Goal: Task Accomplishment & Management: Use online tool/utility

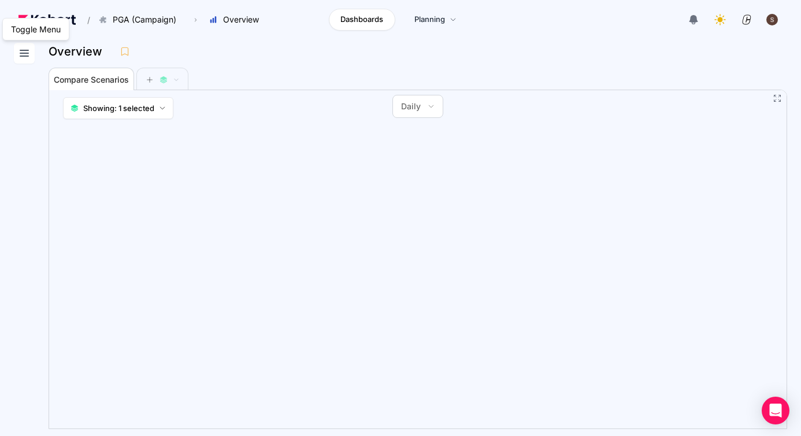
click at [25, 55] on icon at bounding box center [24, 53] width 14 height 14
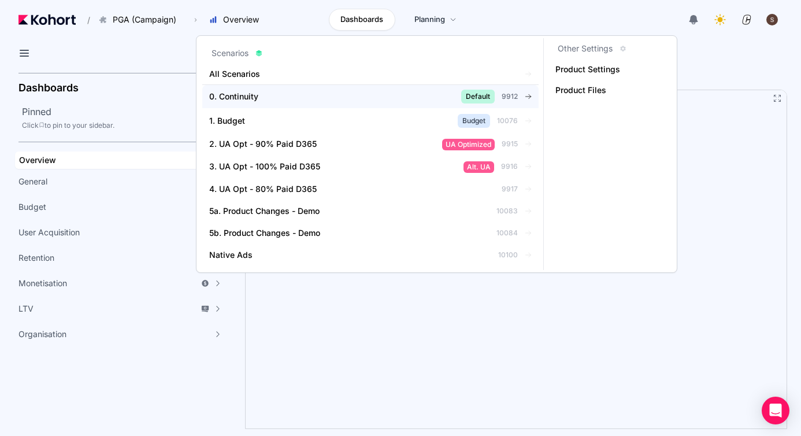
click at [282, 99] on div "0. Continuity" at bounding box center [316, 97] width 214 height 12
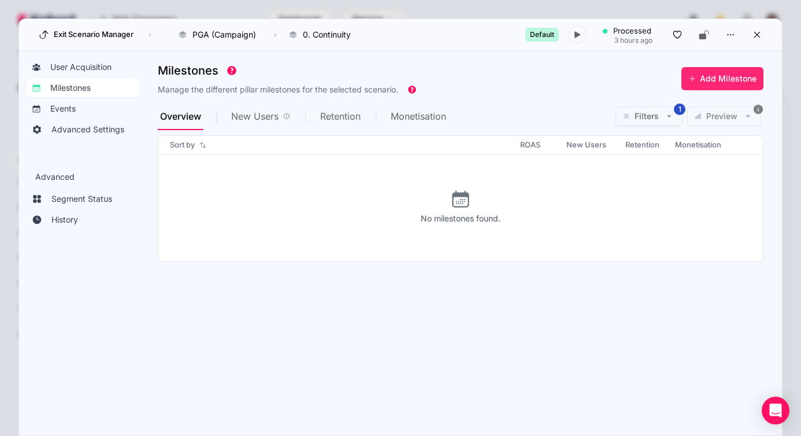
click at [742, 82] on span "Add Milestone" at bounding box center [728, 79] width 57 height 12
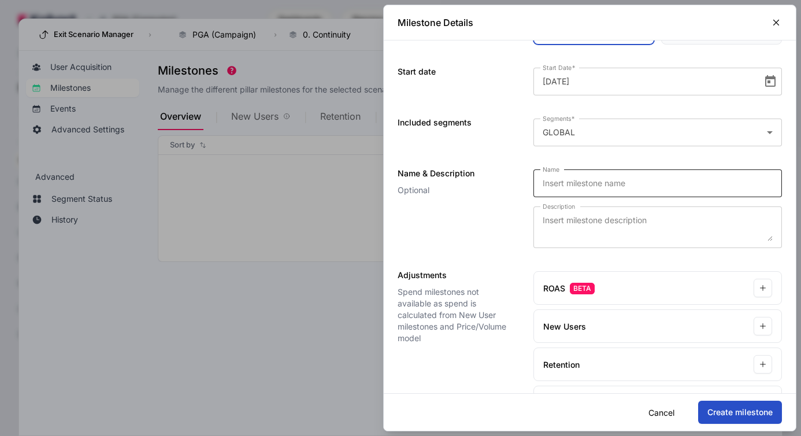
scroll to position [117, 0]
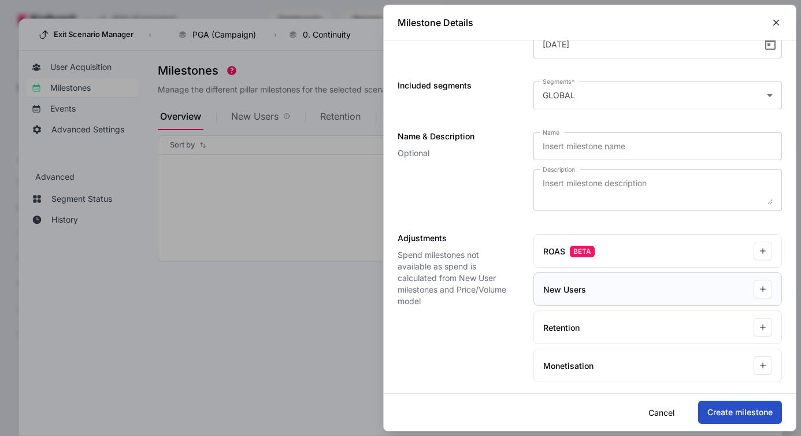
click at [750, 291] on div "New Users" at bounding box center [657, 289] width 247 height 32
click at [772, 291] on div "New Users" at bounding box center [657, 289] width 247 height 32
click at [765, 290] on icon "button" at bounding box center [763, 289] width 8 height 8
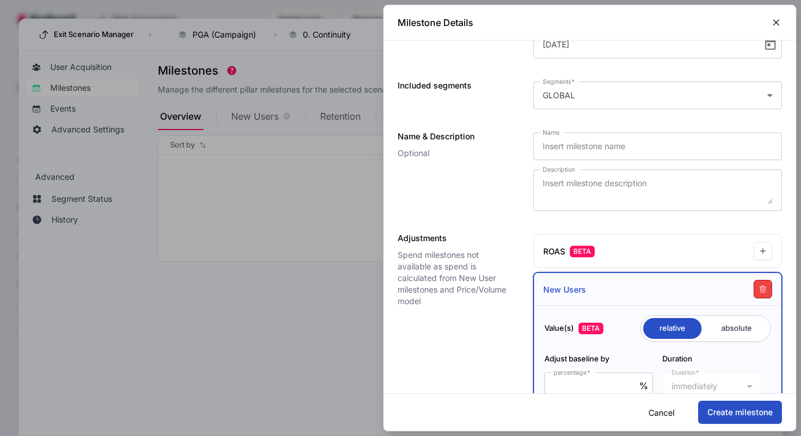
click at [765, 290] on icon "button" at bounding box center [763, 289] width 8 height 8
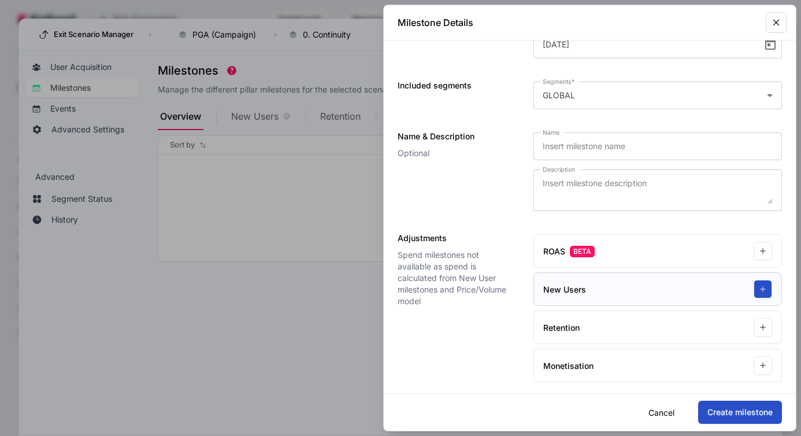
click at [775, 23] on icon "button" at bounding box center [776, 22] width 5 height 5
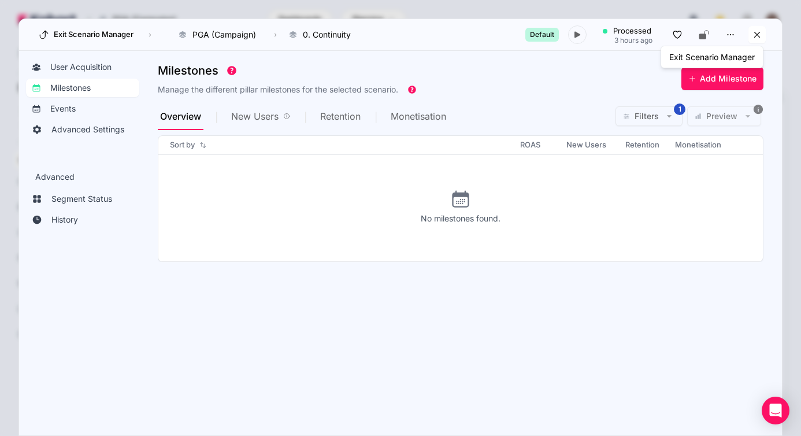
click at [757, 35] on icon at bounding box center [757, 35] width 6 height 6
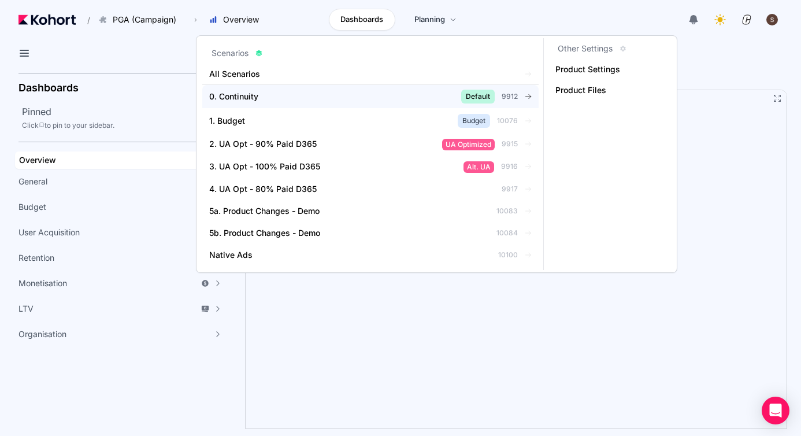
click at [399, 99] on div "0. Continuity" at bounding box center [316, 97] width 214 height 12
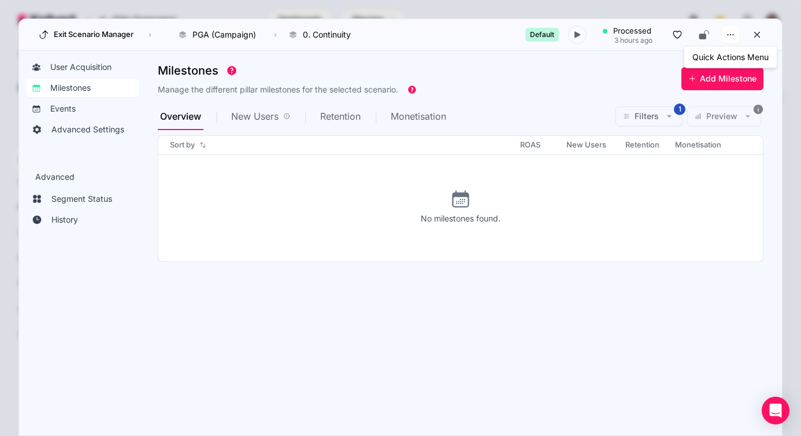
click at [736, 34] on button "button" at bounding box center [730, 34] width 17 height 17
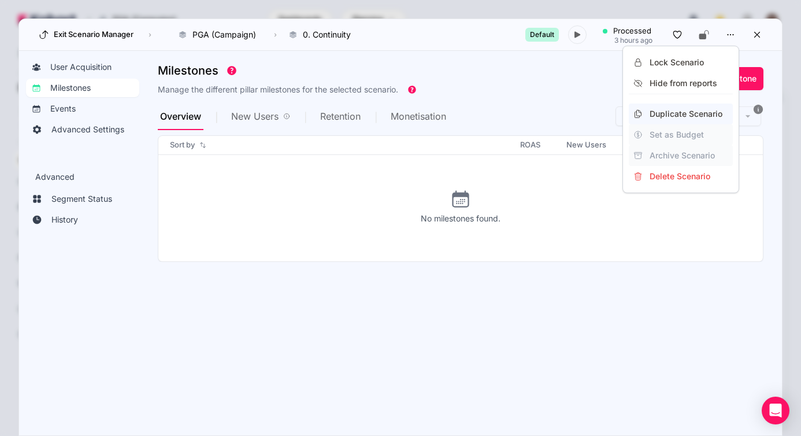
click at [690, 113] on div "Duplicate Scenario" at bounding box center [689, 114] width 79 height 12
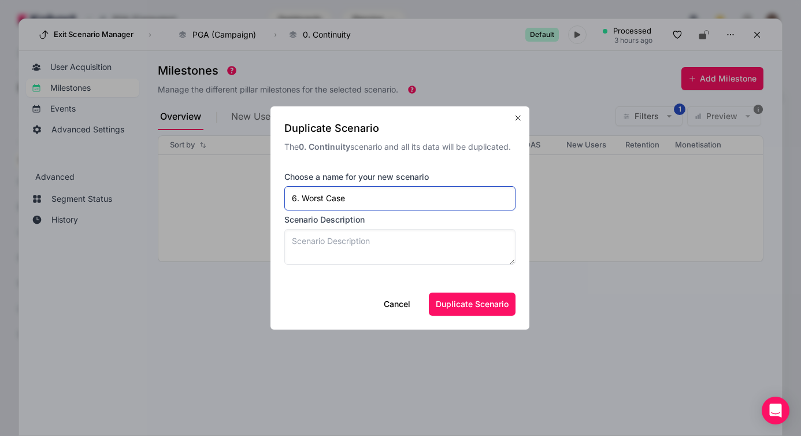
type input "6. Worst Case"
click at [307, 243] on textarea at bounding box center [399, 247] width 231 height 36
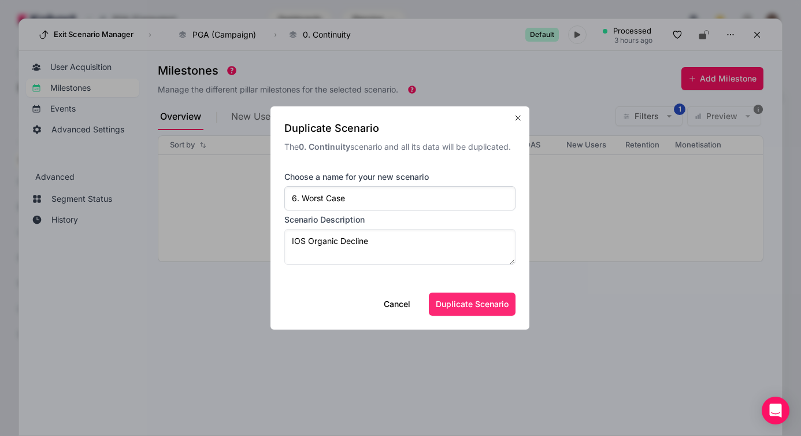
type textarea "IOS Organic Decline"
click at [465, 303] on span "Duplicate Scenario" at bounding box center [472, 304] width 73 height 12
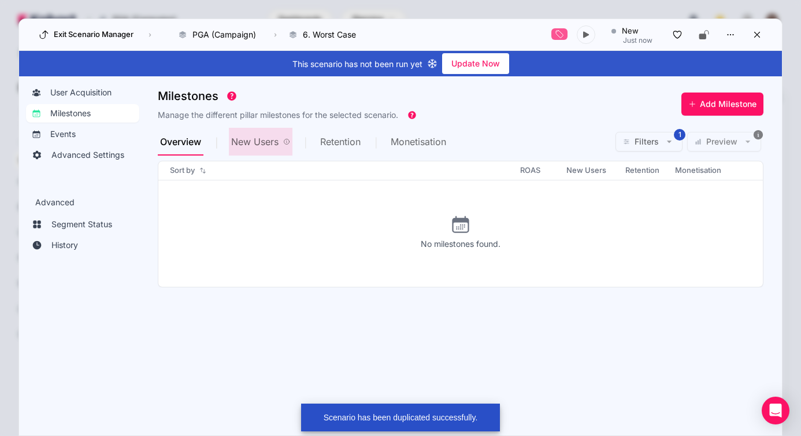
click at [264, 146] on span "New Users" at bounding box center [254, 141] width 47 height 9
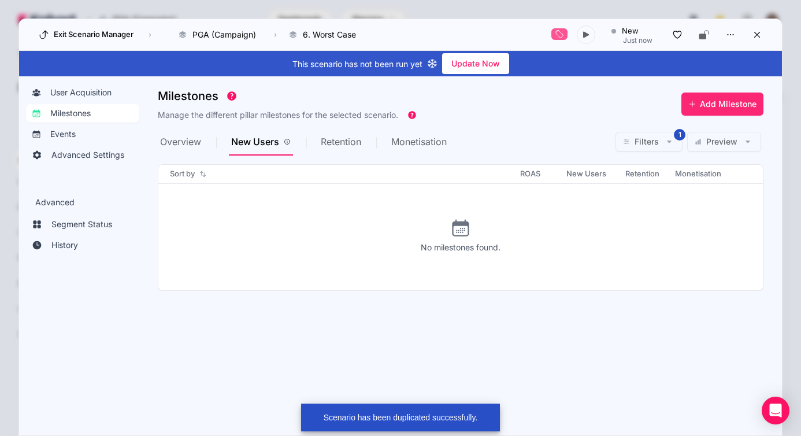
click at [698, 105] on button "Add Milestone" at bounding box center [722, 103] width 82 height 23
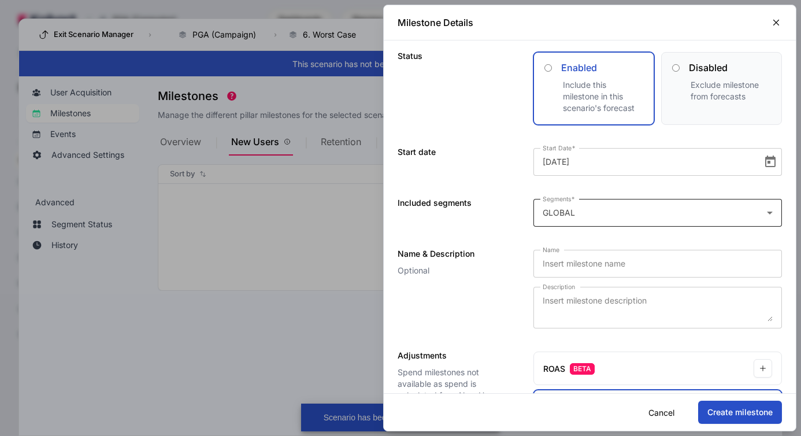
click at [680, 218] on div "Scenario has been duplicated successfully. Milestone Details Status Enabled Inc…" at bounding box center [400, 218] width 801 height 436
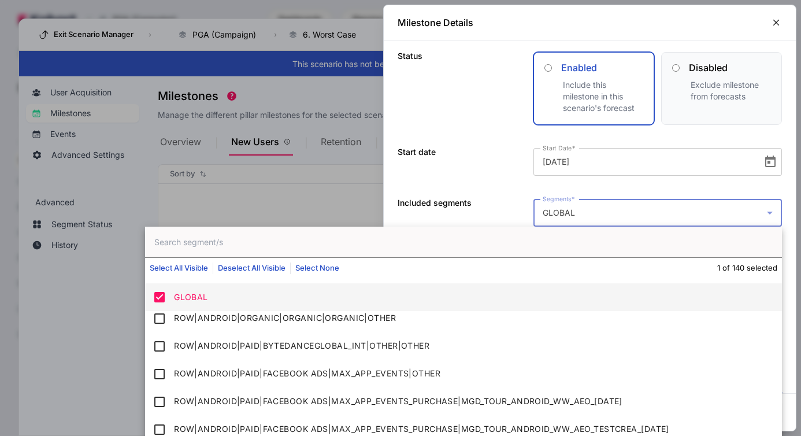
click at [286, 245] on input "text" at bounding box center [463, 242] width 637 height 31
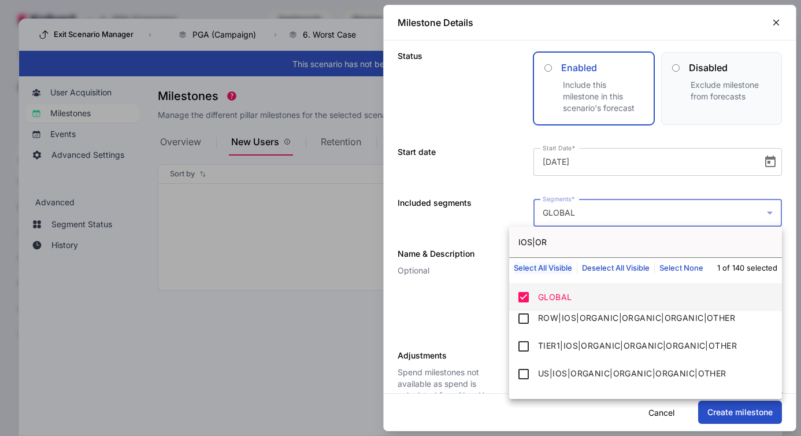
type input "IOS|OR"
click at [554, 268] on button "Select All Visible" at bounding box center [543, 268] width 58 height 12
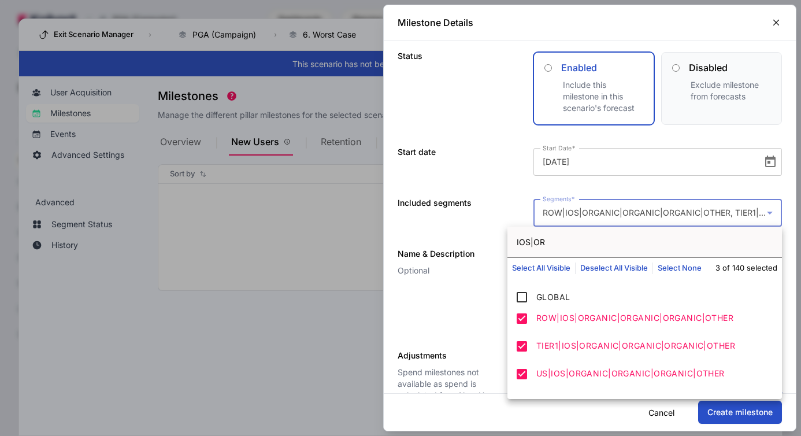
click at [614, 412] on div at bounding box center [400, 218] width 801 height 436
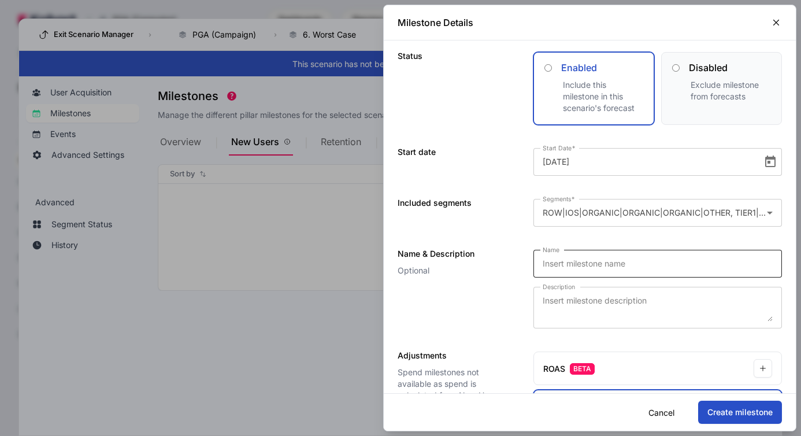
click at [619, 266] on input "Name" at bounding box center [658, 264] width 230 height 14
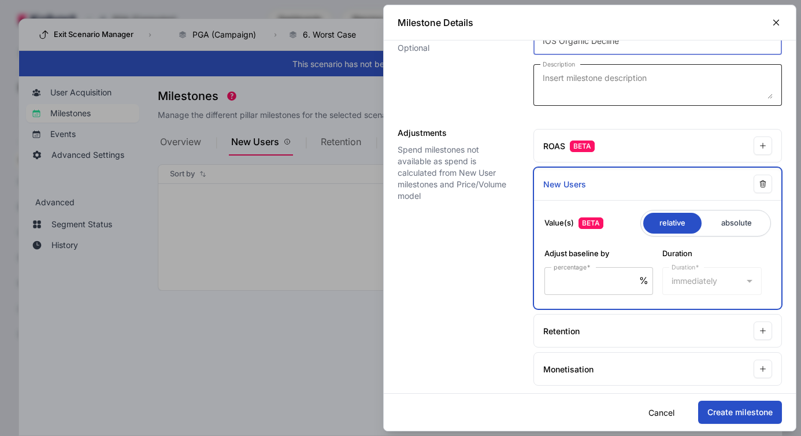
scroll to position [223, 0]
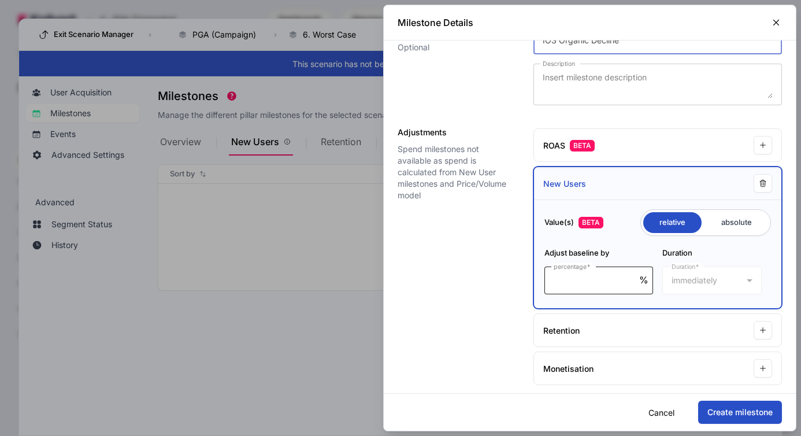
type input "IOS Organic Decline"
click at [612, 284] on input "percentage" at bounding box center [597, 280] width 86 height 14
type input "-10"
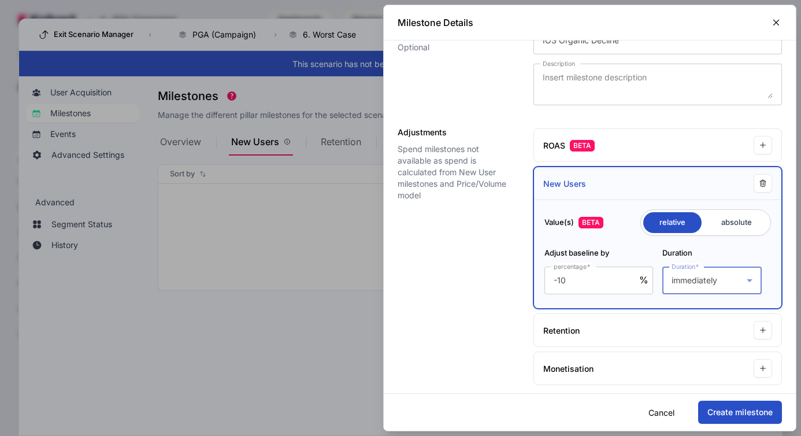
click at [709, 281] on span "immediately" at bounding box center [695, 280] width 46 height 10
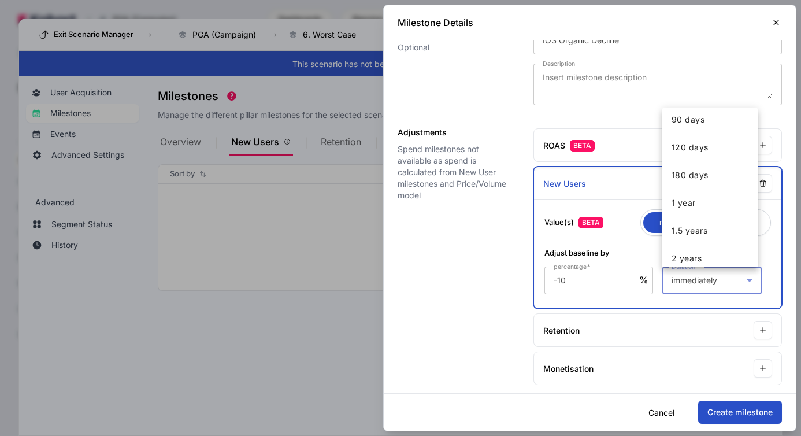
scroll to position [275, 0]
click at [712, 189] on mat-option "1 year" at bounding box center [709, 184] width 95 height 28
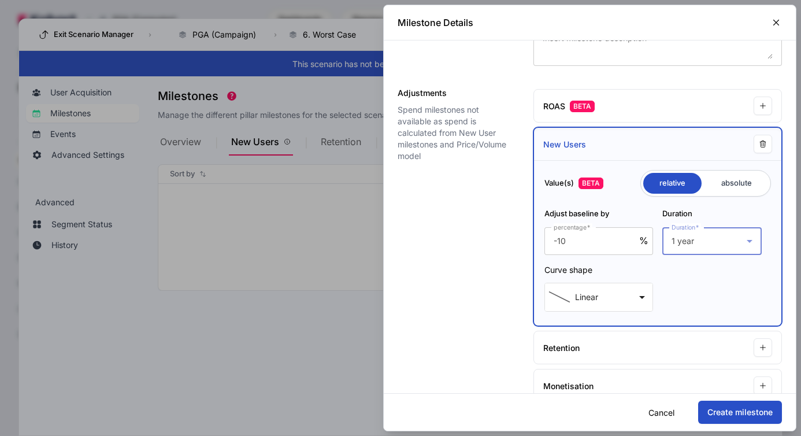
scroll to position [283, 0]
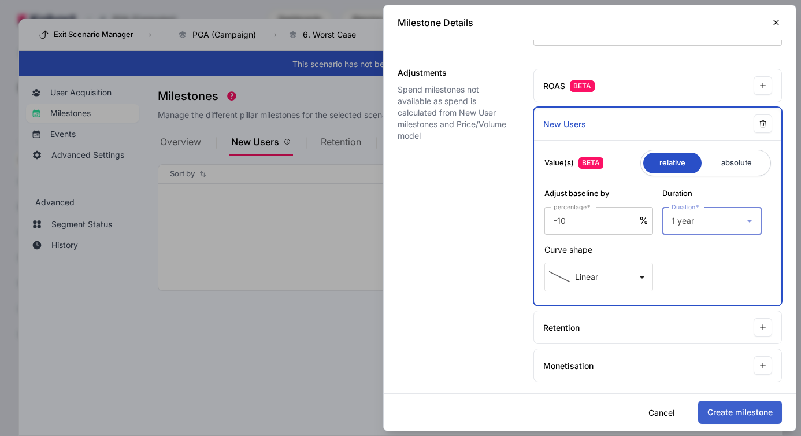
click at [739, 412] on button "Create milestone" at bounding box center [740, 412] width 84 height 23
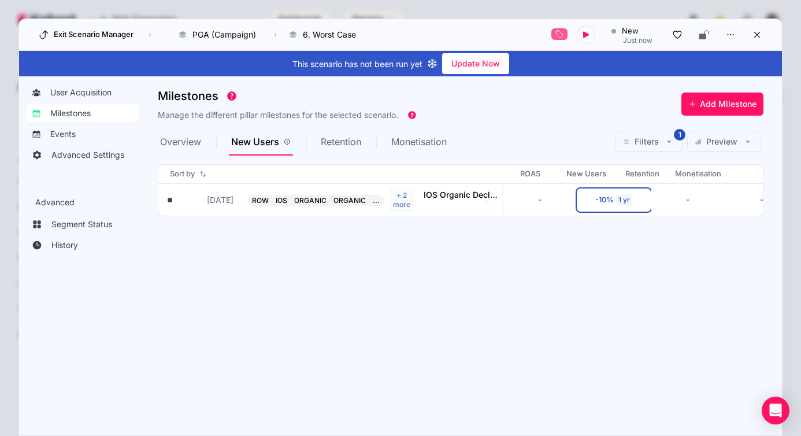
click at [718, 139] on span "Preview" at bounding box center [721, 142] width 31 height 12
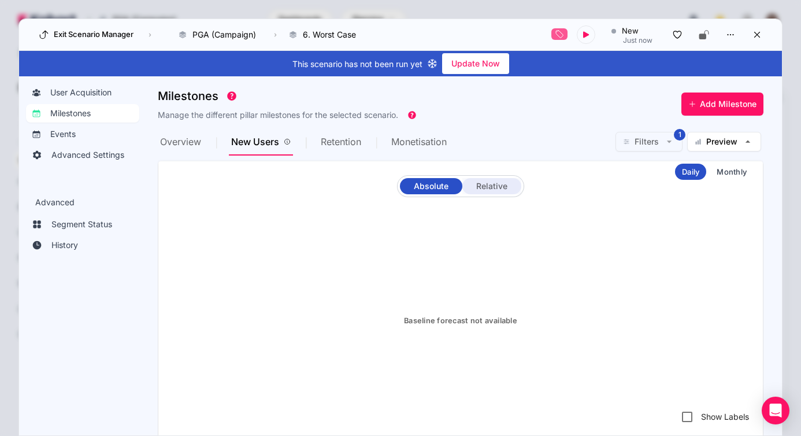
click at [505, 187] on span "Relative" at bounding box center [491, 186] width 31 height 8
click at [434, 187] on span "Absolute" at bounding box center [431, 186] width 35 height 8
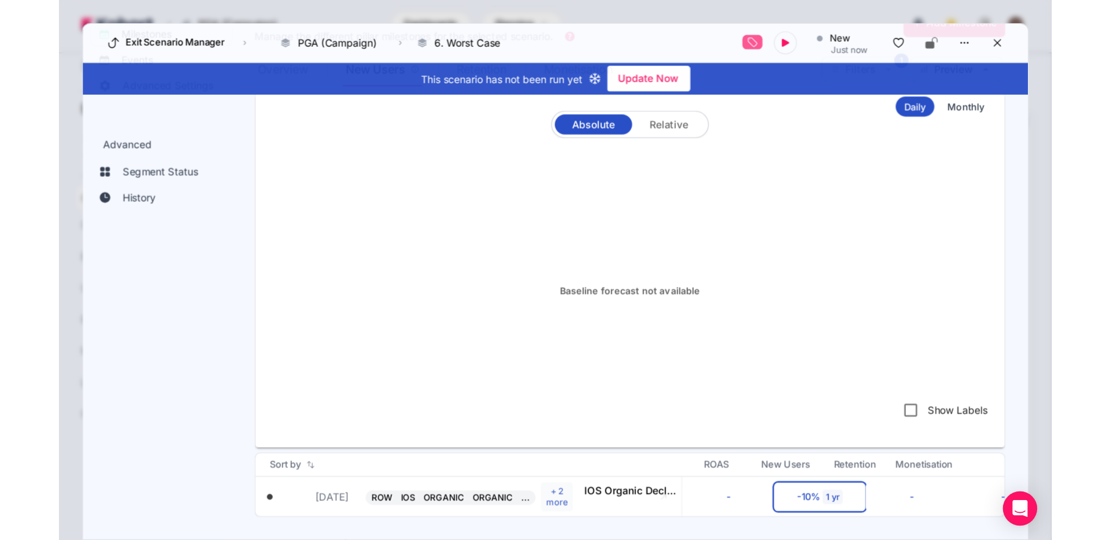
scroll to position [0, 0]
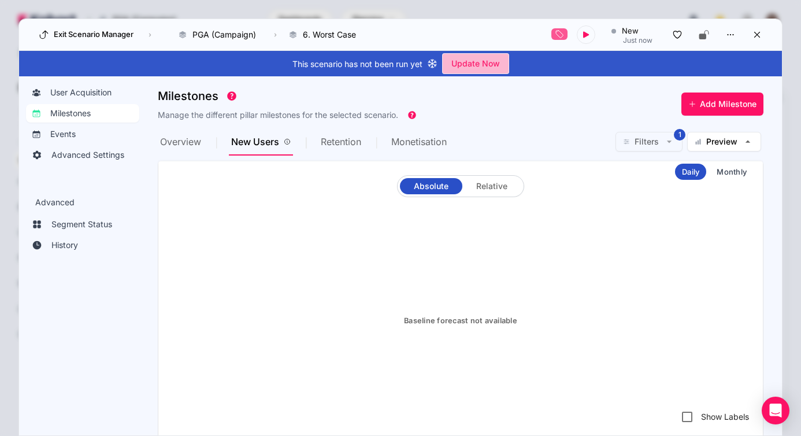
click at [492, 69] on span "Update Now" at bounding box center [475, 63] width 49 height 17
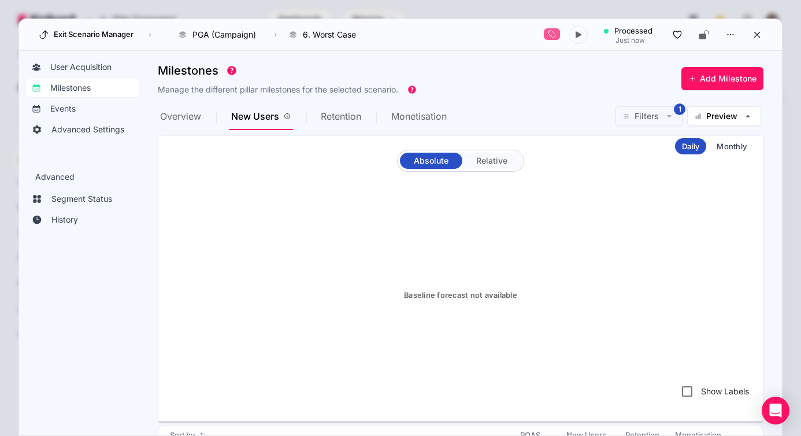
click at [486, 161] on span "Relative" at bounding box center [491, 161] width 31 height 8
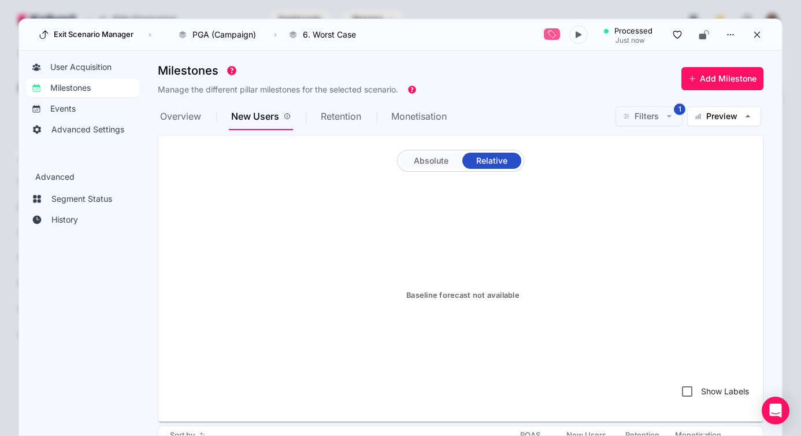
click at [429, 164] on span "Absolute" at bounding box center [431, 161] width 35 height 8
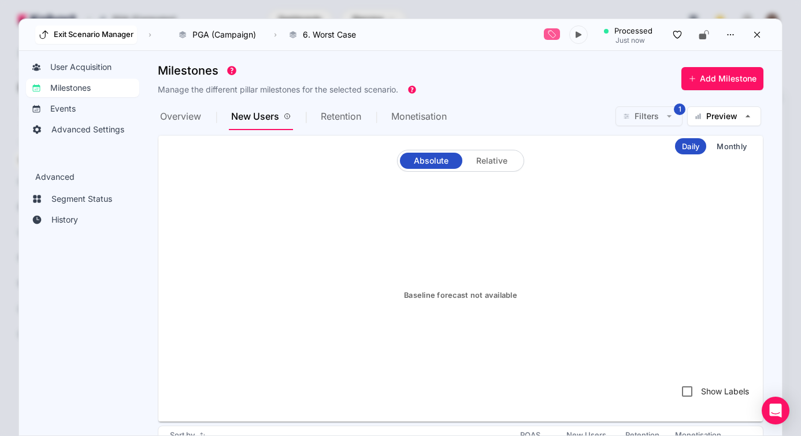
click at [75, 40] on button "Exit Scenario Manager" at bounding box center [86, 34] width 102 height 18
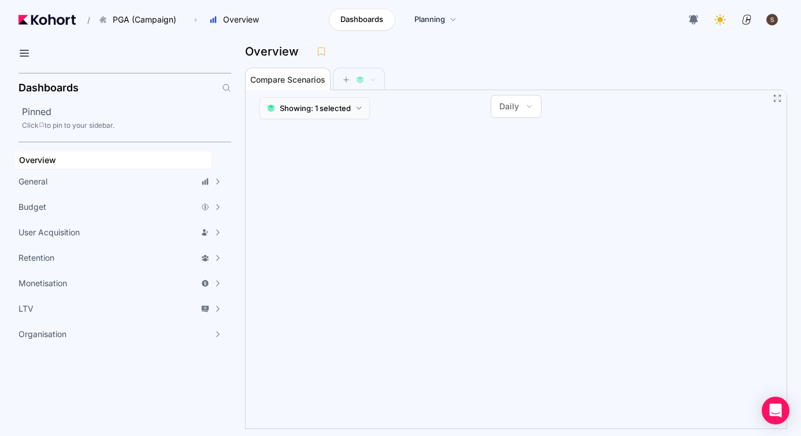
click at [328, 109] on span "Showing: 1 selected" at bounding box center [315, 108] width 71 height 12
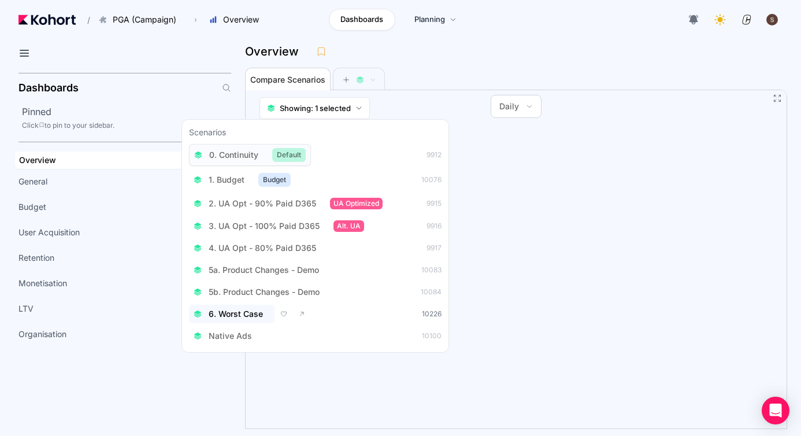
click at [258, 310] on span "6. Worst Case" at bounding box center [236, 314] width 54 height 12
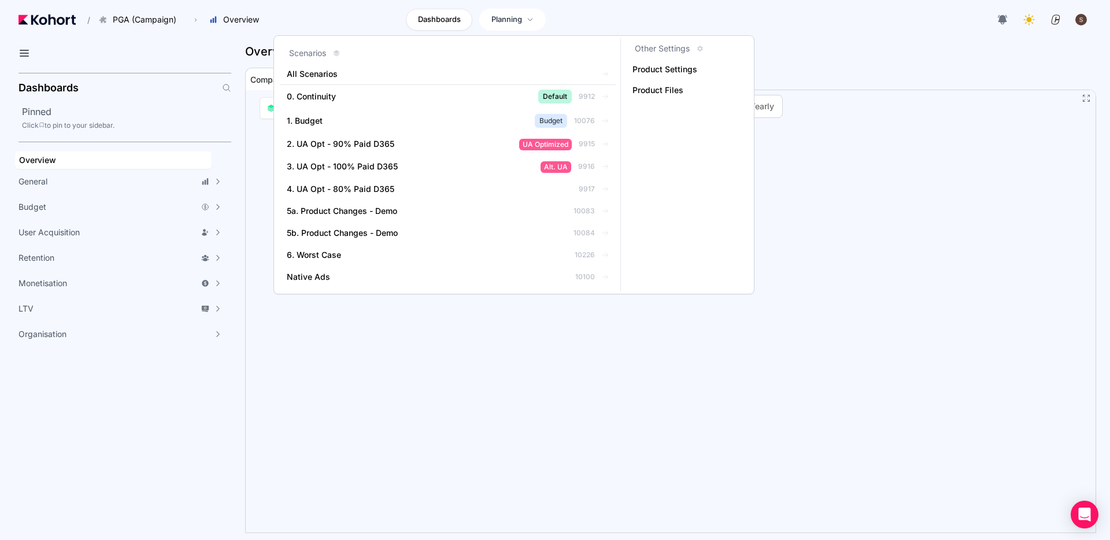
click at [508, 20] on span "Planning" at bounding box center [506, 20] width 31 height 12
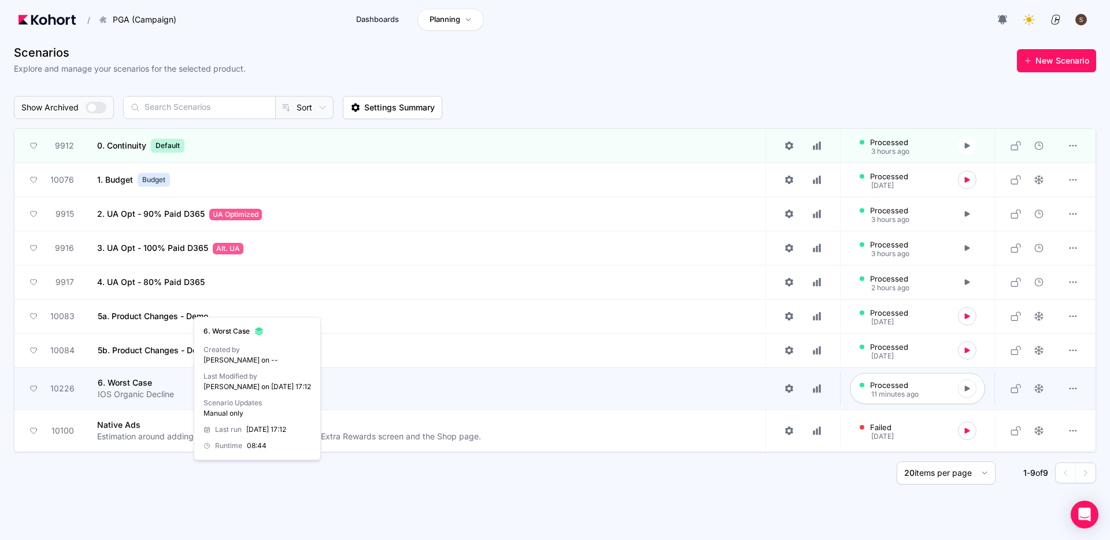
click at [184, 383] on div "6. Worst Case IOS Organic Decline" at bounding box center [143, 389] width 90 height 42
click at [339, 379] on app-overlay-popup "6. Worst Case IOS Organic Decline" at bounding box center [432, 389] width 668 height 42
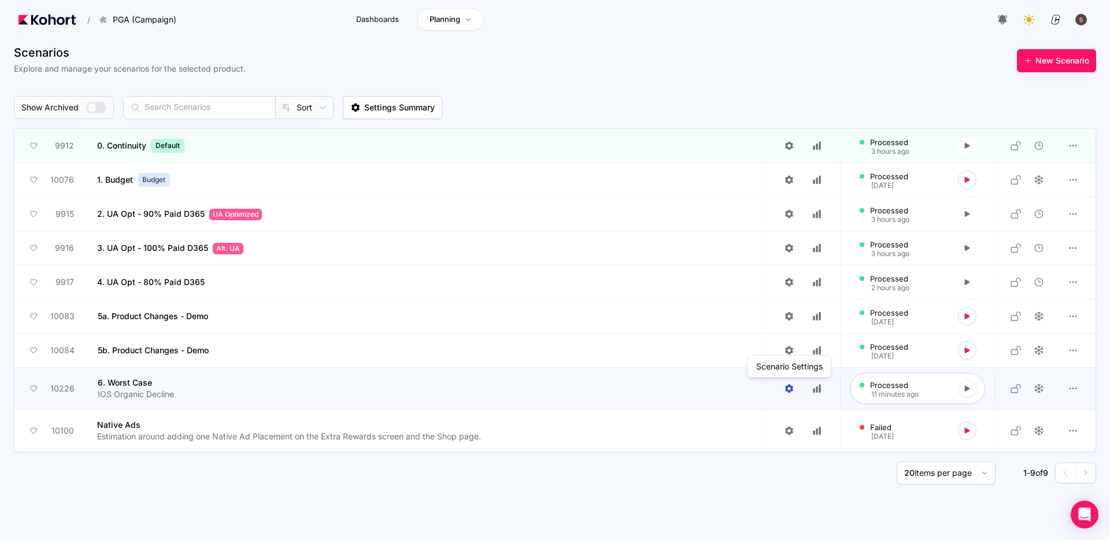
click at [788, 391] on icon at bounding box center [789, 388] width 8 height 9
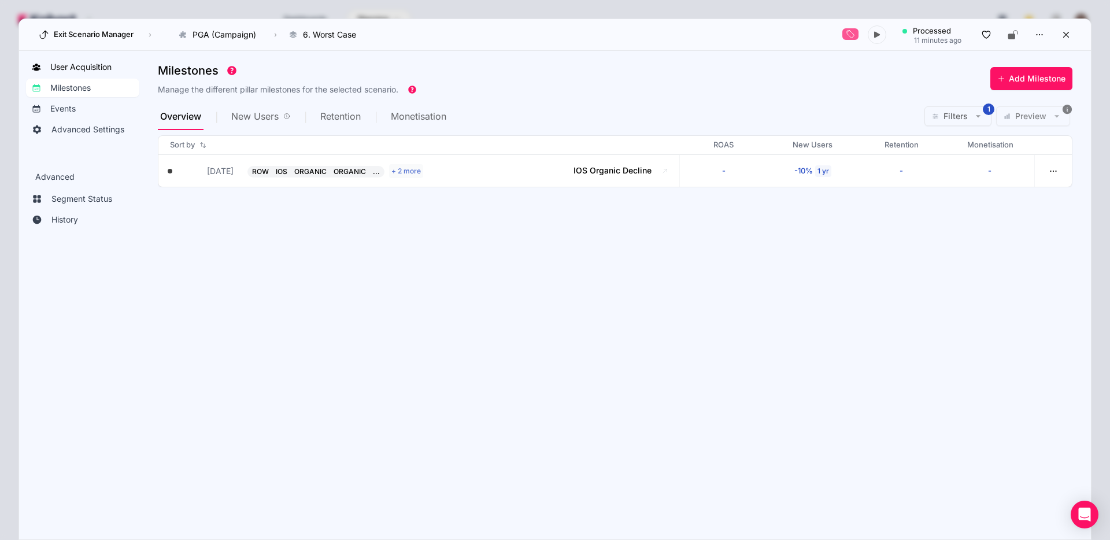
click at [66, 68] on span "User Acquisition" at bounding box center [80, 67] width 61 height 12
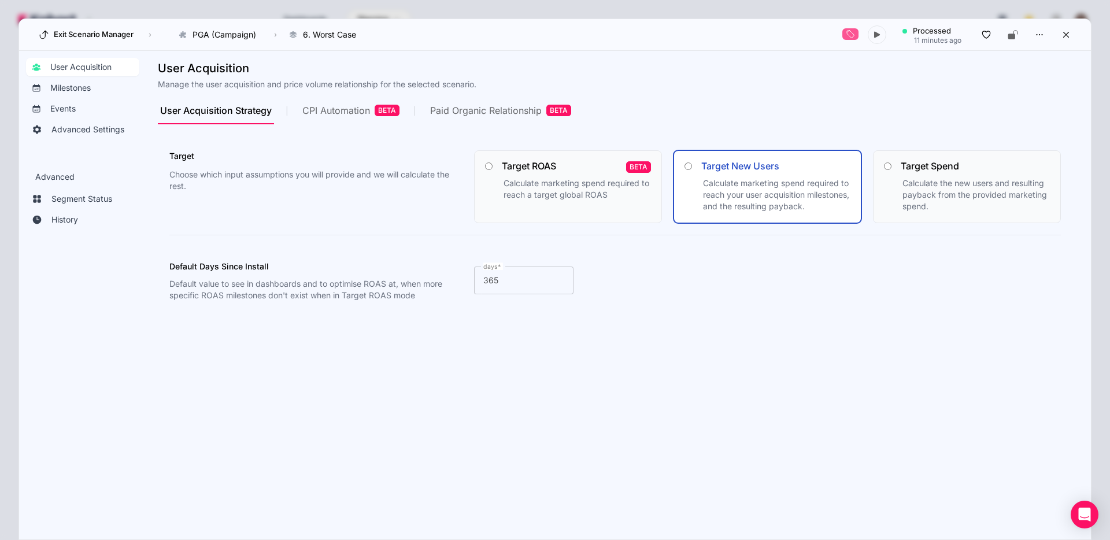
click at [335, 101] on span "CPI Automation BETA" at bounding box center [350, 111] width 97 height 28
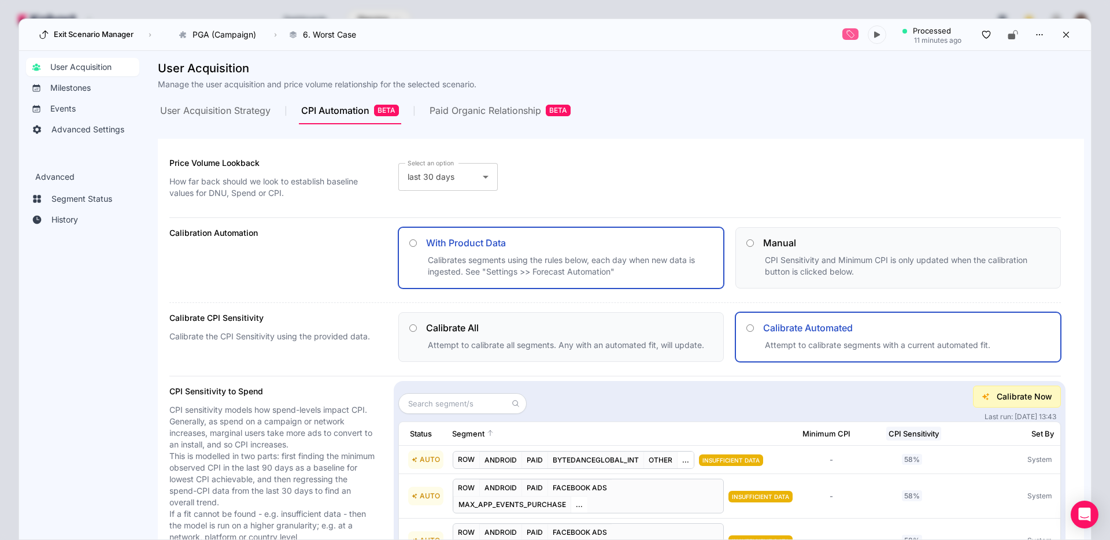
click at [501, 114] on div "Paid Organic Relationship BETA" at bounding box center [499, 111] width 141 height 12
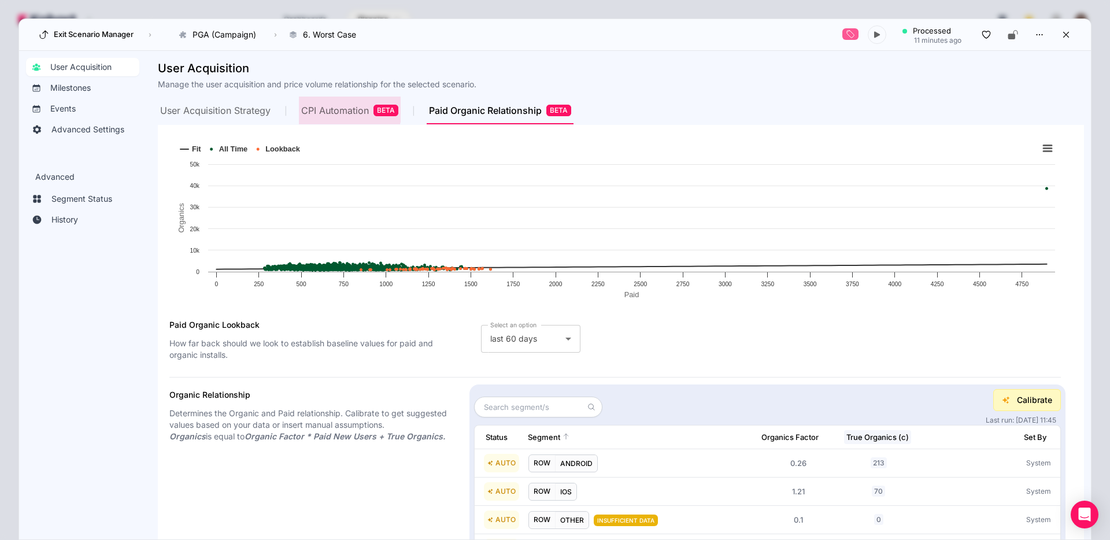
click at [336, 109] on div "CPI Automation BETA" at bounding box center [349, 111] width 97 height 12
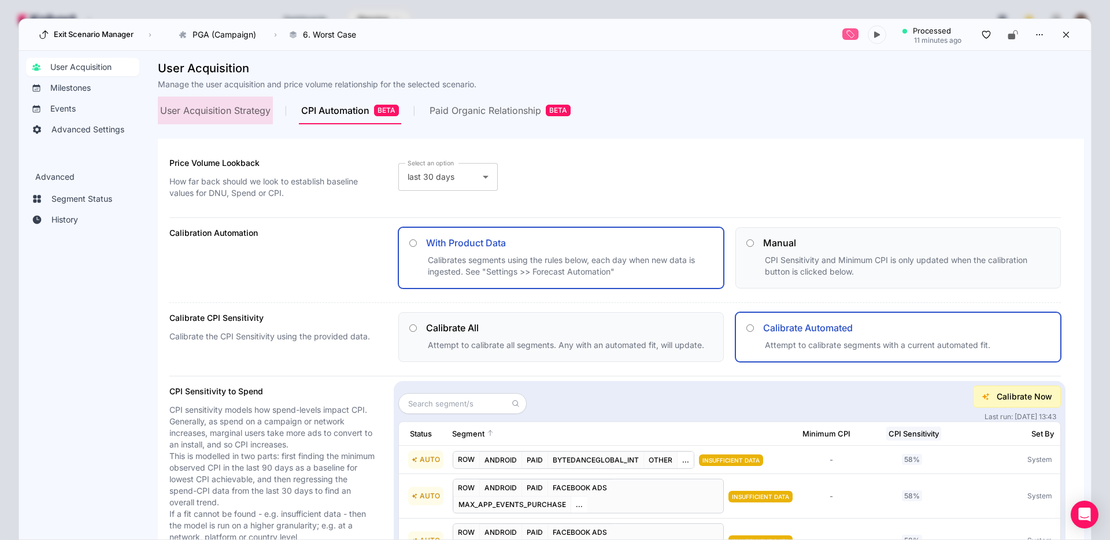
click at [240, 113] on span "User Acquisition Strategy" at bounding box center [215, 110] width 110 height 9
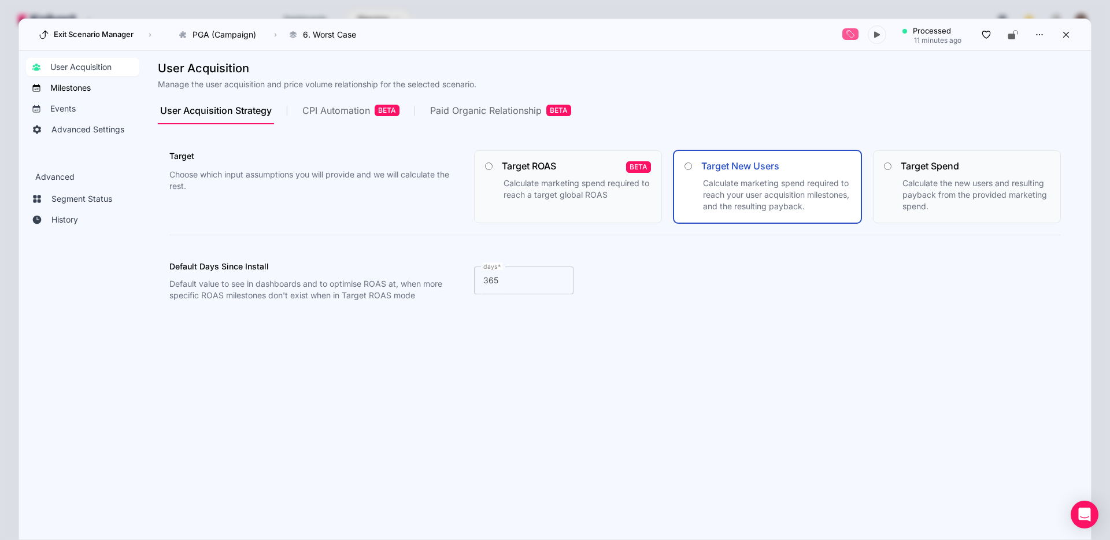
click at [82, 92] on span "Milestones" at bounding box center [70, 88] width 40 height 12
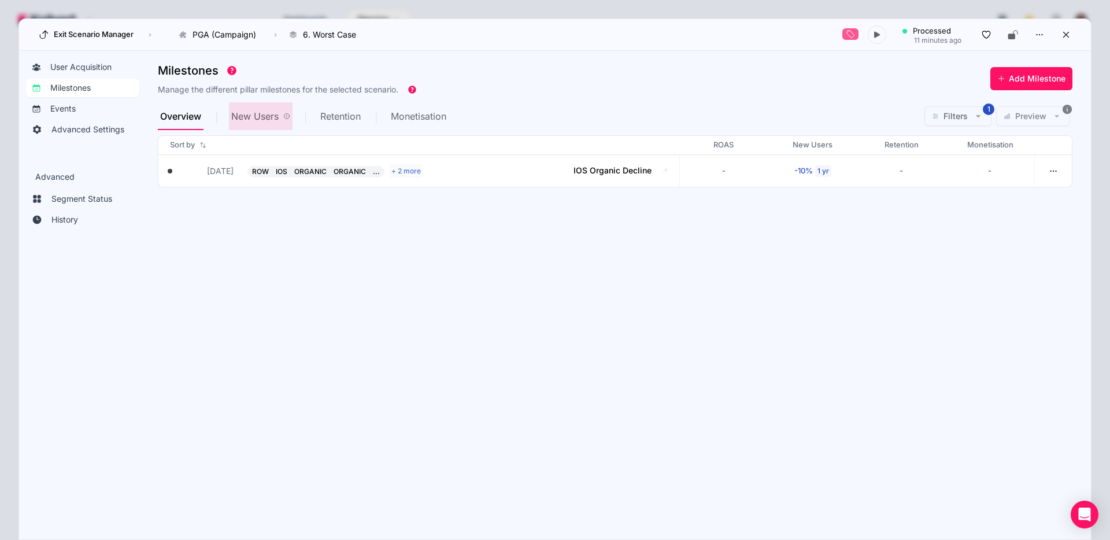
click at [246, 115] on span "New Users" at bounding box center [254, 116] width 47 height 9
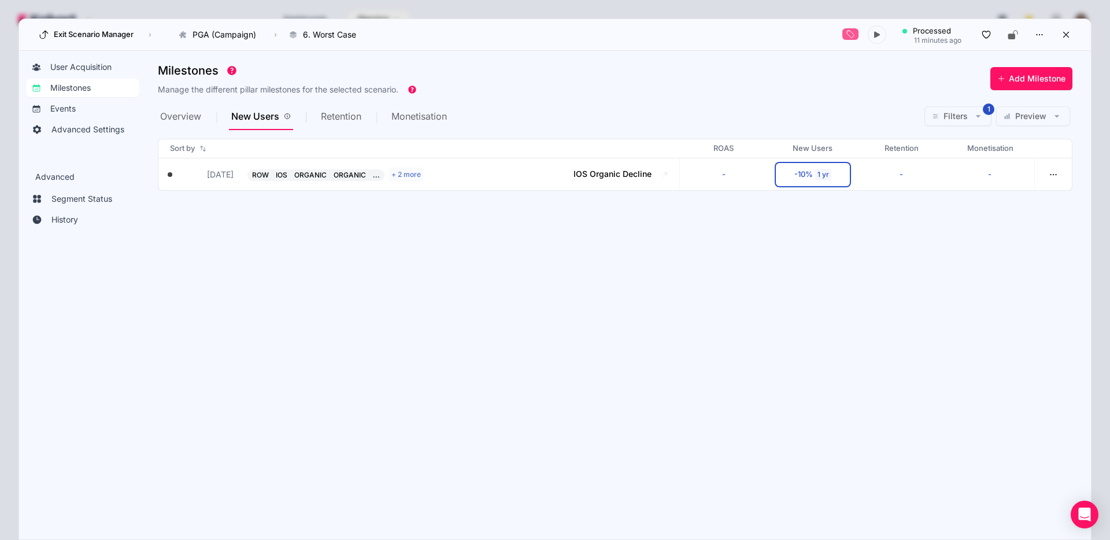
click at [801, 113] on span "Preview" at bounding box center [1030, 116] width 31 height 12
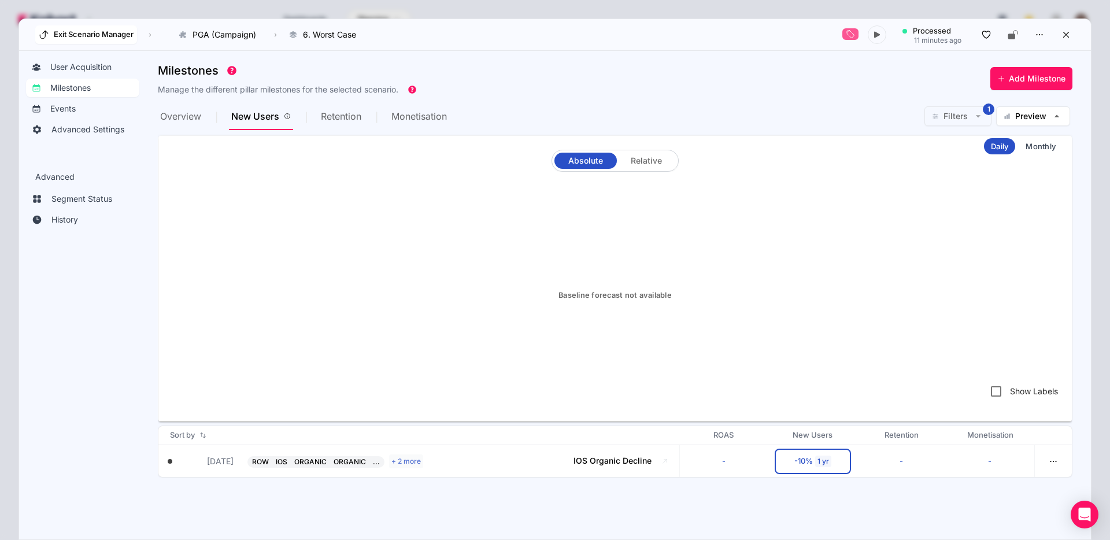
click at [66, 35] on button "Exit Scenario Manager" at bounding box center [86, 34] width 102 height 18
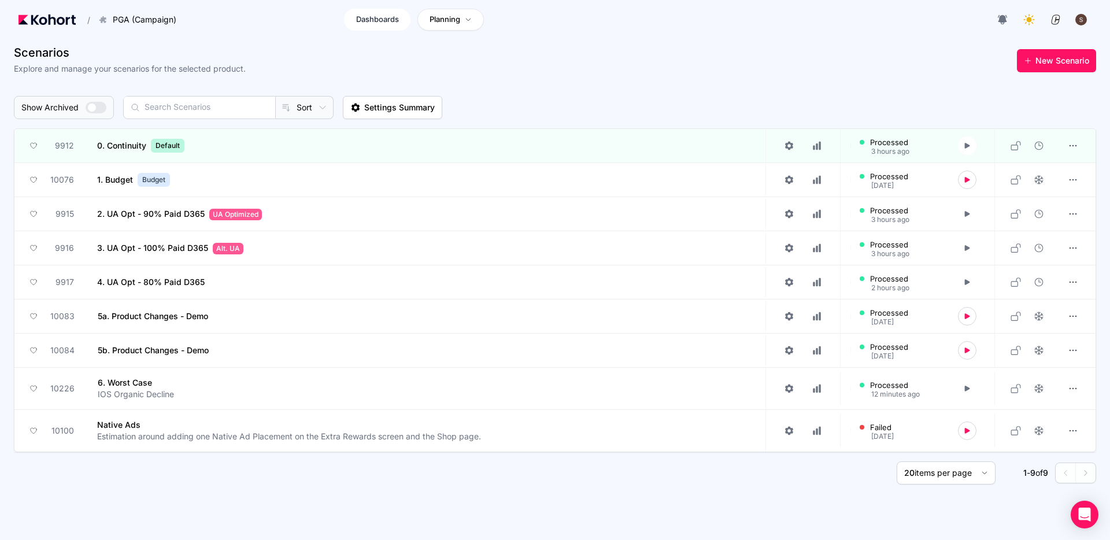
click at [377, 19] on span "Dashboards" at bounding box center [377, 20] width 43 height 12
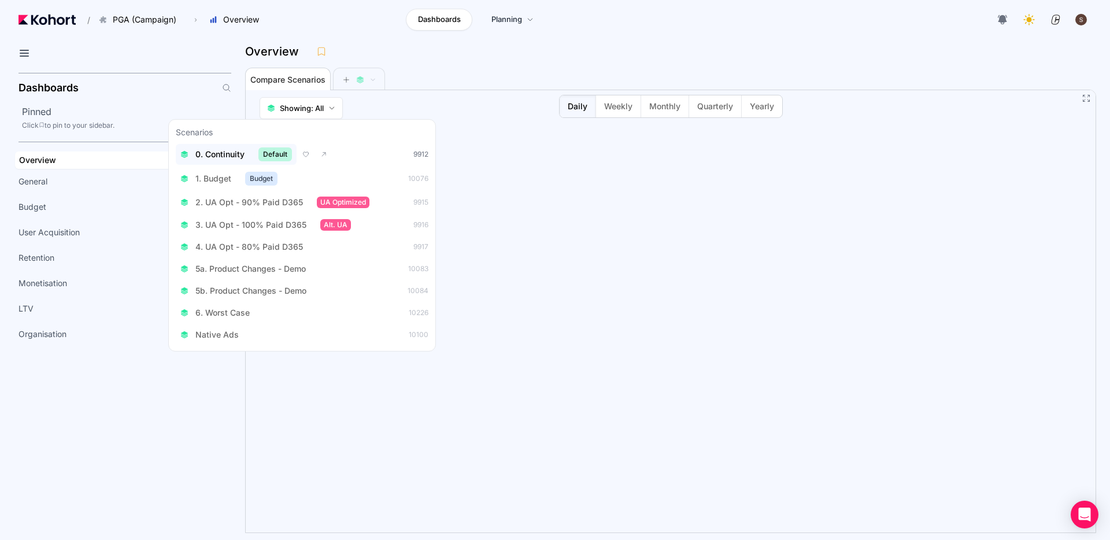
click at [221, 157] on span "0. Continuity" at bounding box center [219, 155] width 49 height 12
click at [220, 313] on span "6. Worst Case" at bounding box center [222, 314] width 54 height 12
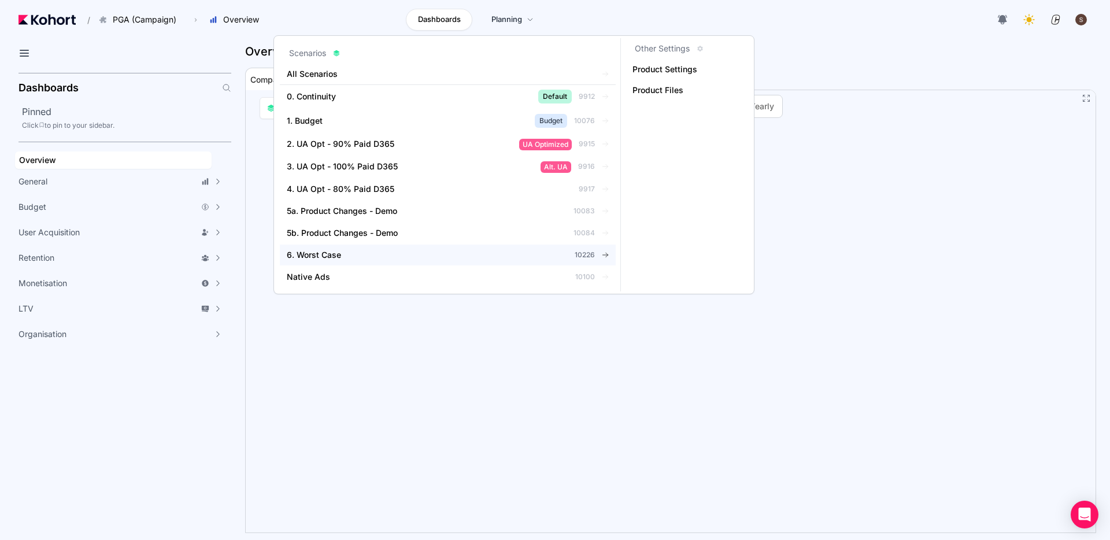
click at [381, 258] on div "6. Worst Case" at bounding box center [412, 255] width 251 height 12
click at [329, 257] on span "6. Worst Case" at bounding box center [314, 255] width 54 height 12
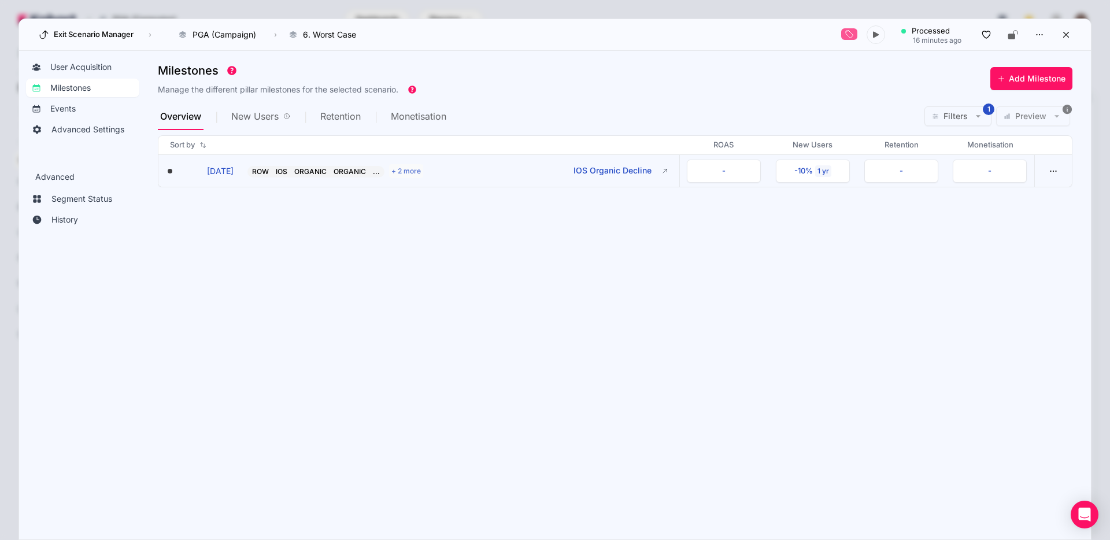
click at [218, 171] on button "21 Sep 25" at bounding box center [207, 171] width 52 height 12
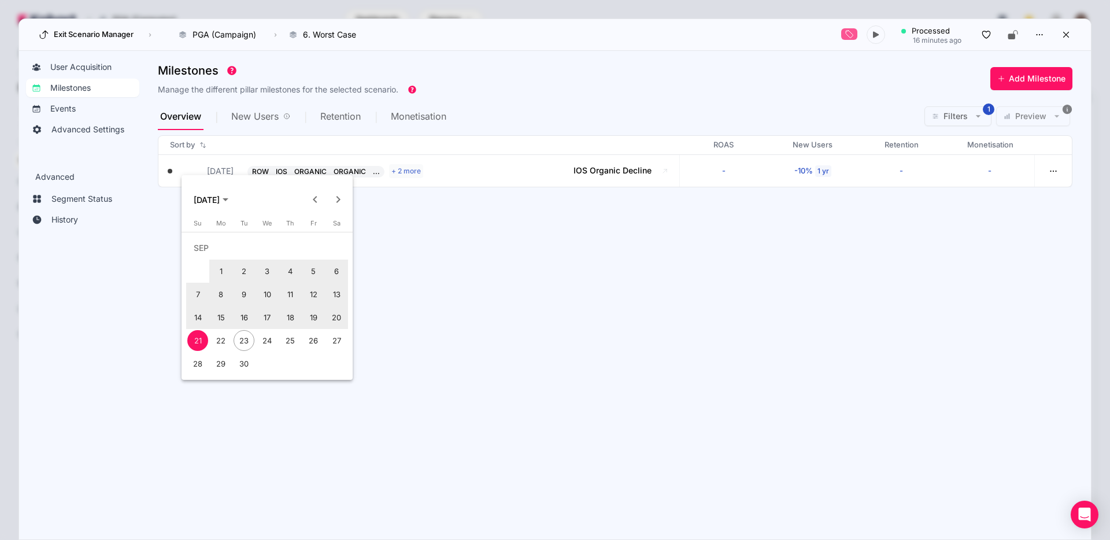
click at [453, 252] on div at bounding box center [555, 270] width 1110 height 540
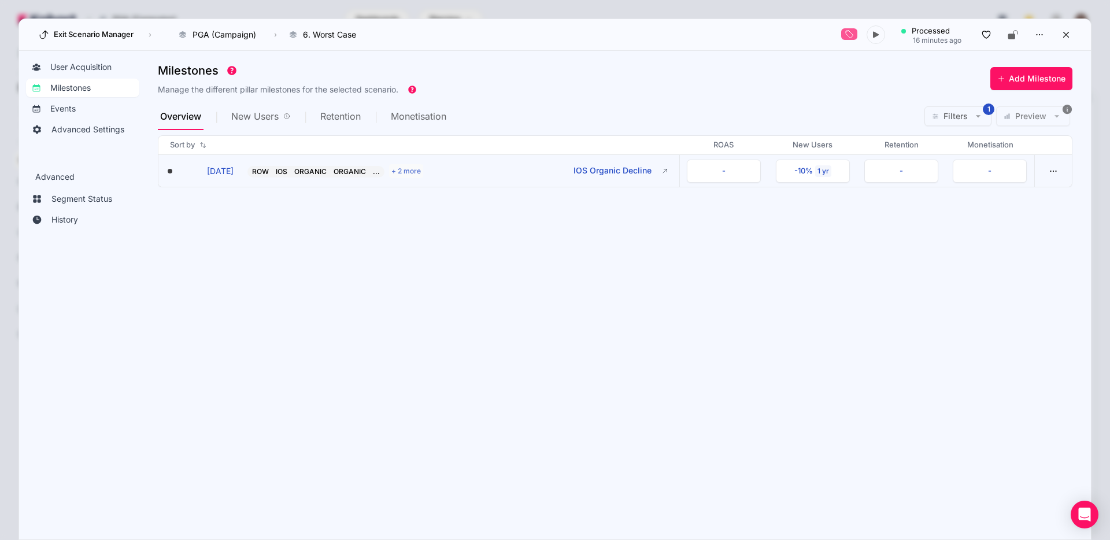
click at [481, 171] on button "ROW IOS ORGANIC ORGANIC ... + 2 more IOS Organic Decline" at bounding box center [449, 171] width 404 height 14
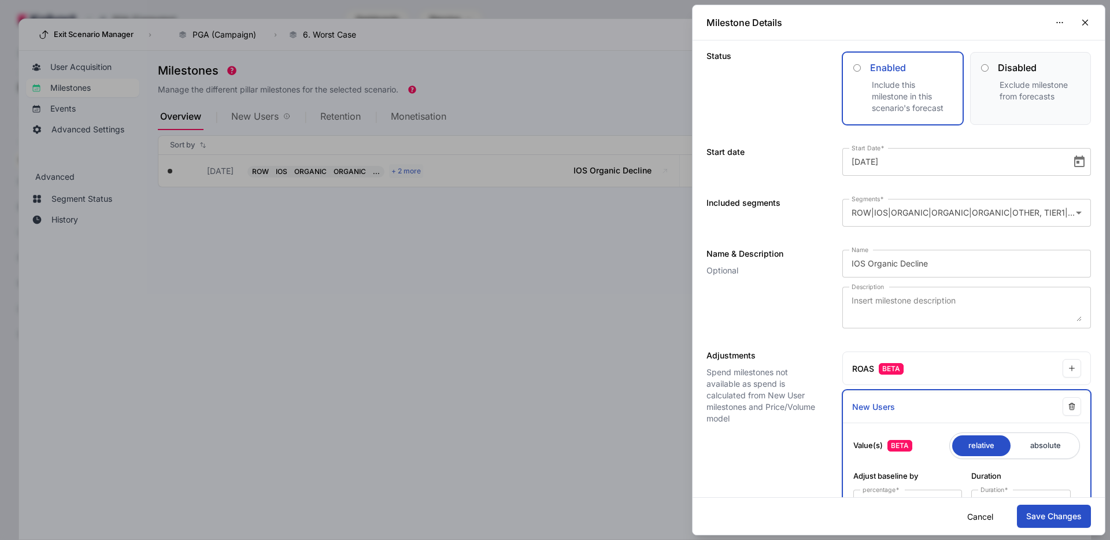
click at [578, 349] on div at bounding box center [555, 270] width 1110 height 540
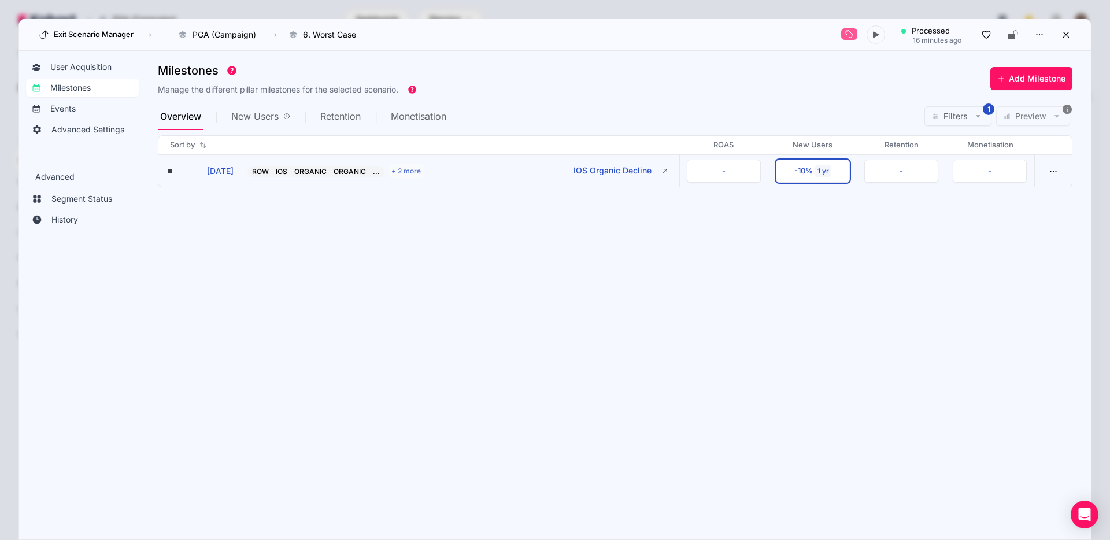
click at [801, 171] on div "-10%" at bounding box center [803, 171] width 18 height 12
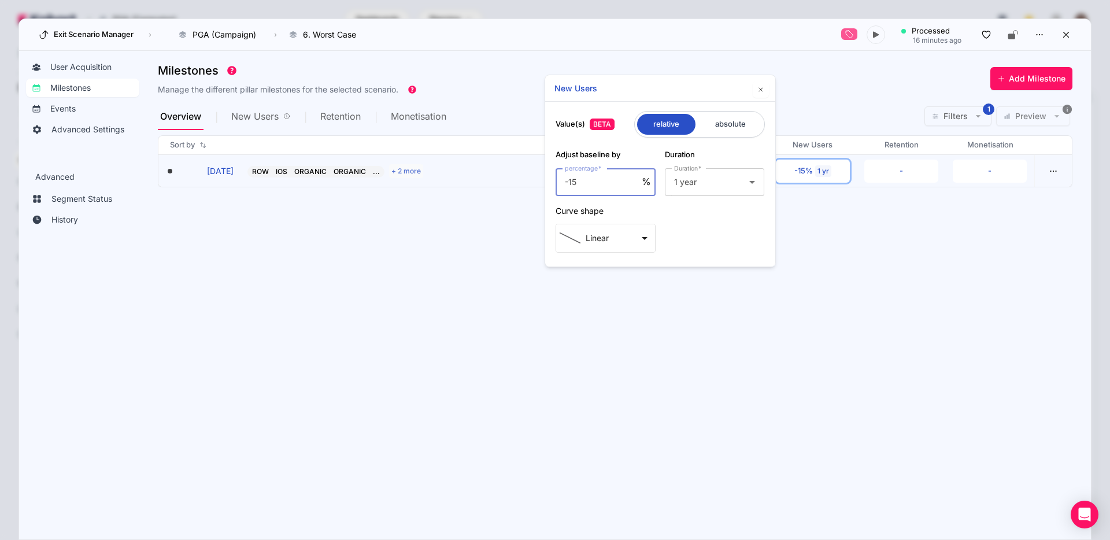
type input "-15"
click at [626, 399] on section "Milestones Manage the different pillar milestones for the selected scenario. Ad…" at bounding box center [624, 289] width 933 height 463
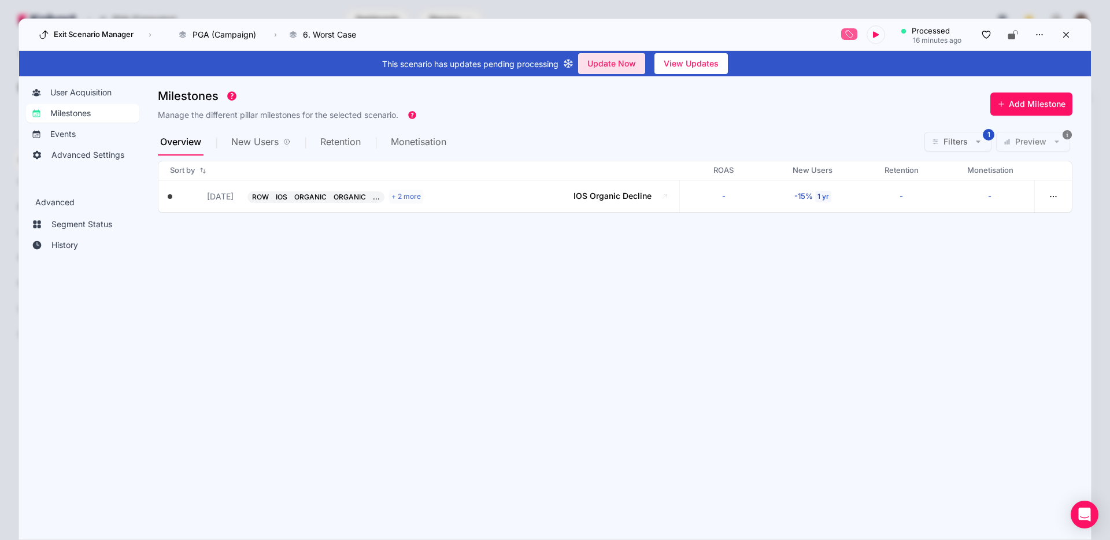
click at [624, 66] on span "Update Now" at bounding box center [611, 63] width 49 height 17
click at [801, 34] on icon at bounding box center [1066, 35] width 6 height 6
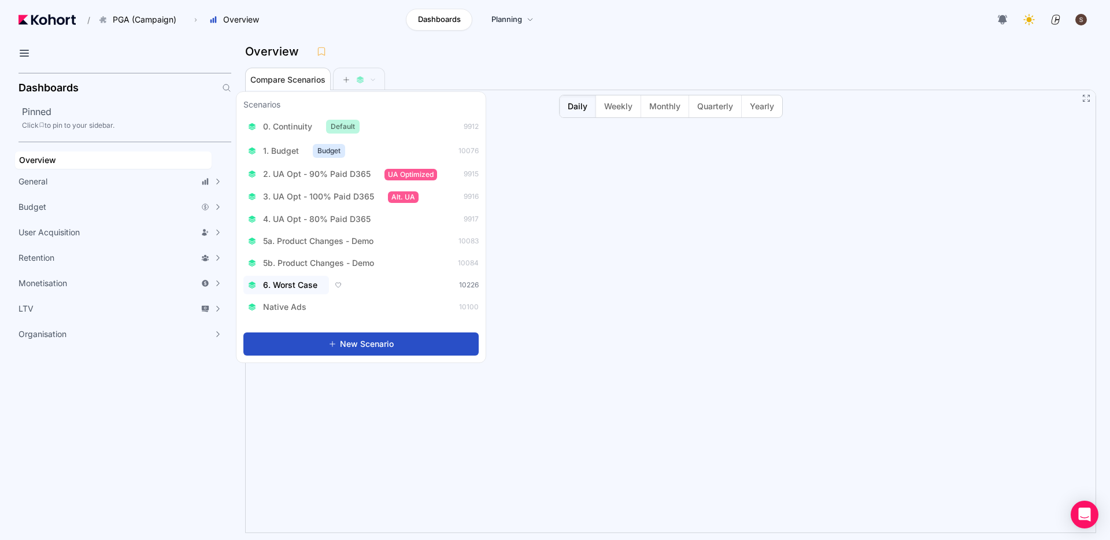
click at [280, 288] on span "6. Worst Case" at bounding box center [290, 285] width 54 height 12
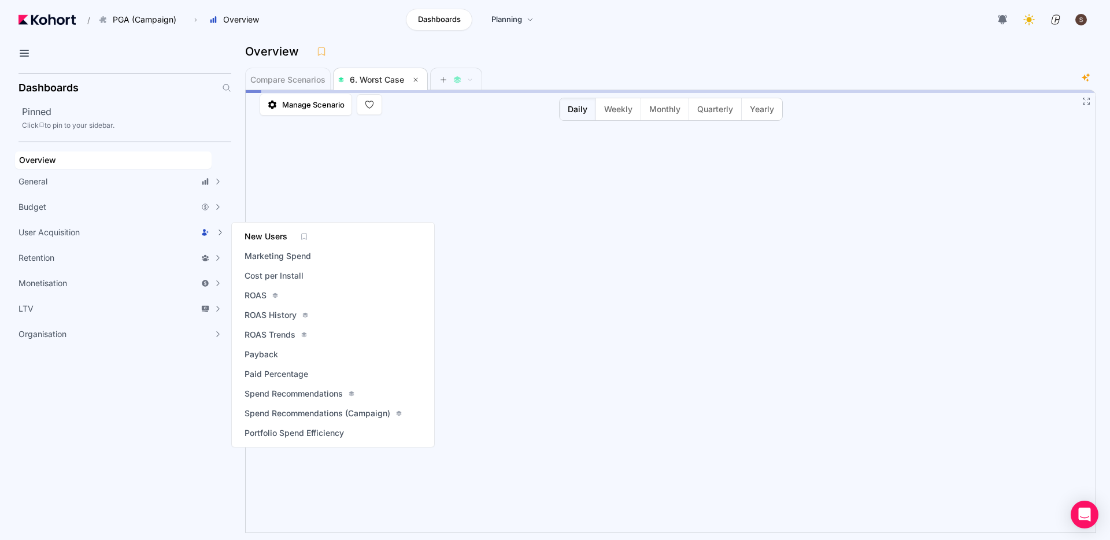
click at [279, 239] on span "New Users" at bounding box center [266, 237] width 43 height 12
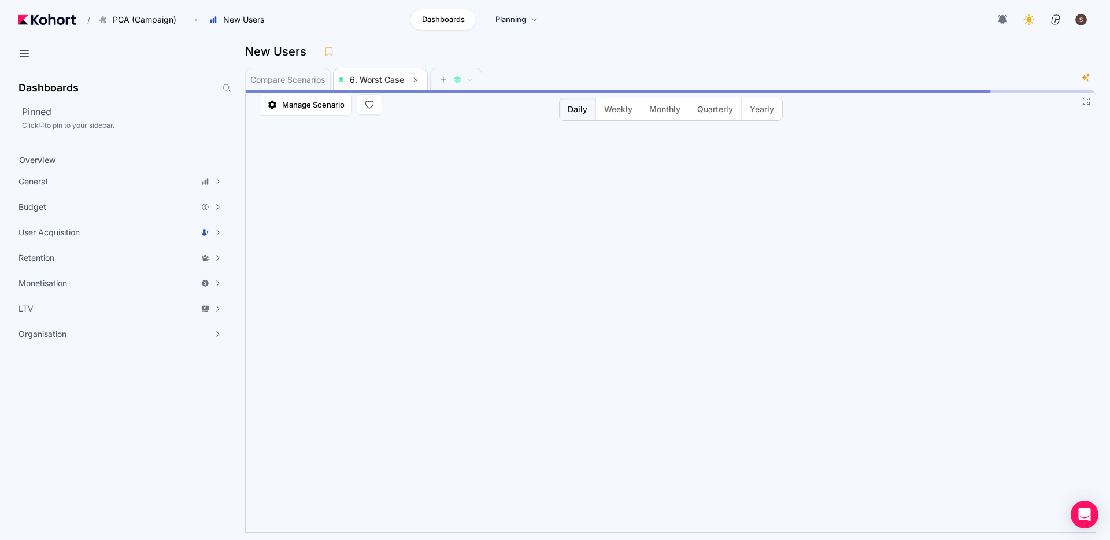
click at [61, 13] on div "/ PGA (Campaign) Go to products list PBA (Campaign) PGA (Campaign) › New Users …" at bounding box center [147, 20] width 258 height 20
click at [57, 14] on img at bounding box center [46, 19] width 57 height 10
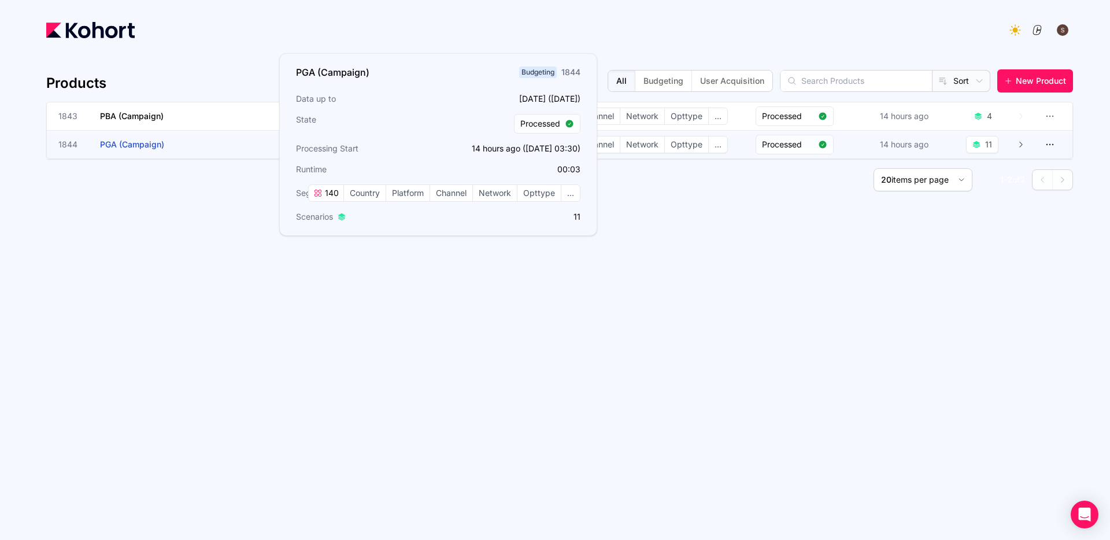
click at [136, 147] on span "PGA (Campaign)" at bounding box center [132, 144] width 64 height 10
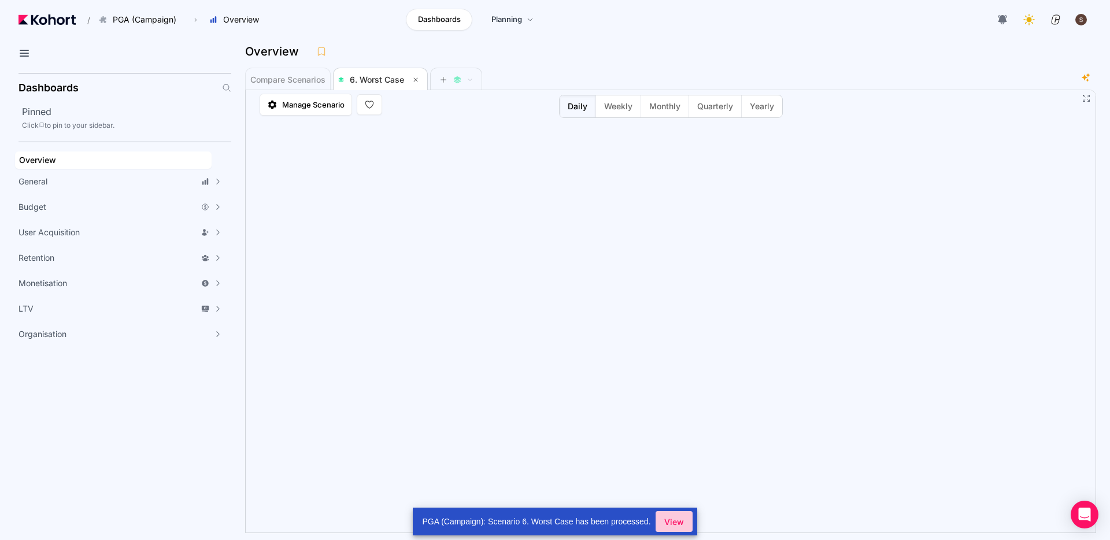
click at [670, 435] on span "View" at bounding box center [674, 522] width 20 height 12
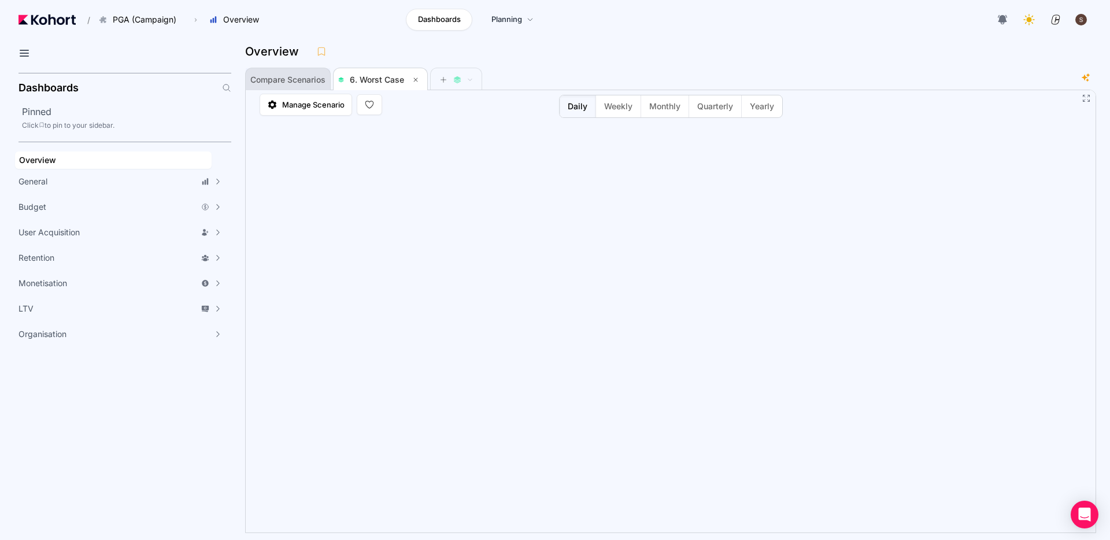
click at [288, 79] on span "Compare Scenarios" at bounding box center [287, 80] width 75 height 8
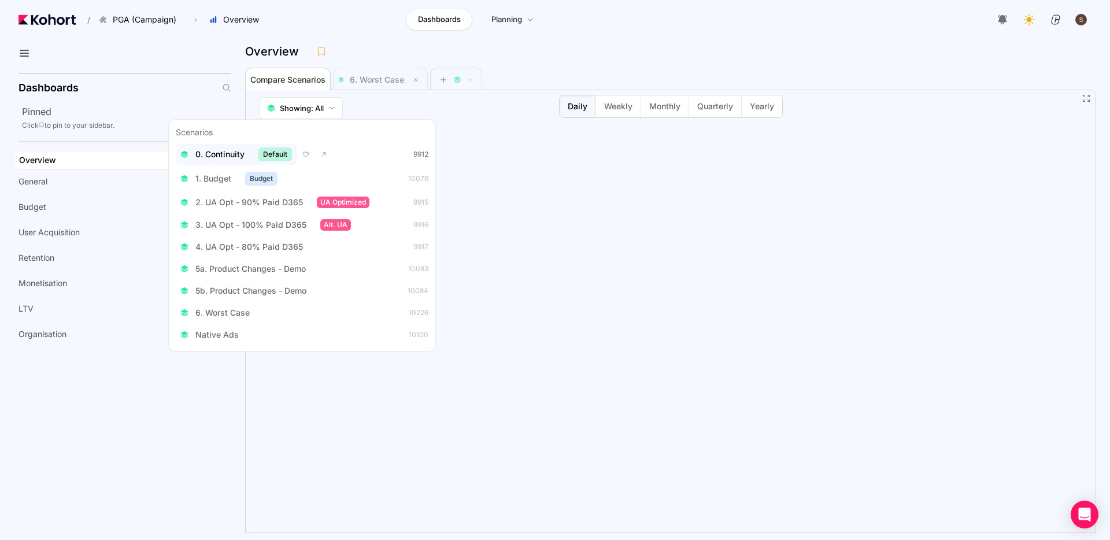
click at [209, 162] on button "0. Continuity Default" at bounding box center [236, 154] width 121 height 21
click at [231, 315] on span "6. Worst Case" at bounding box center [222, 314] width 54 height 12
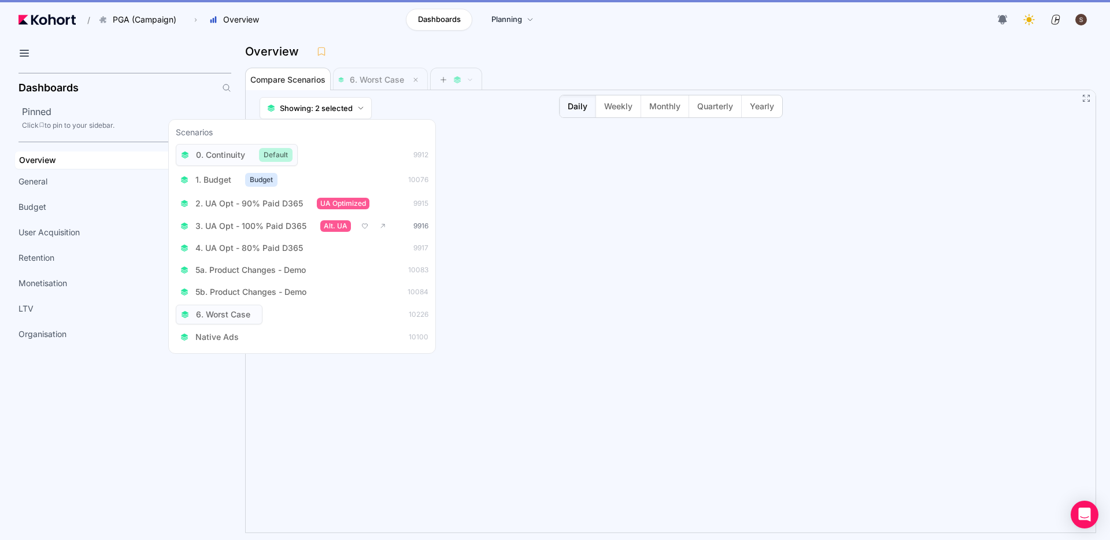
scroll to position [1, 0]
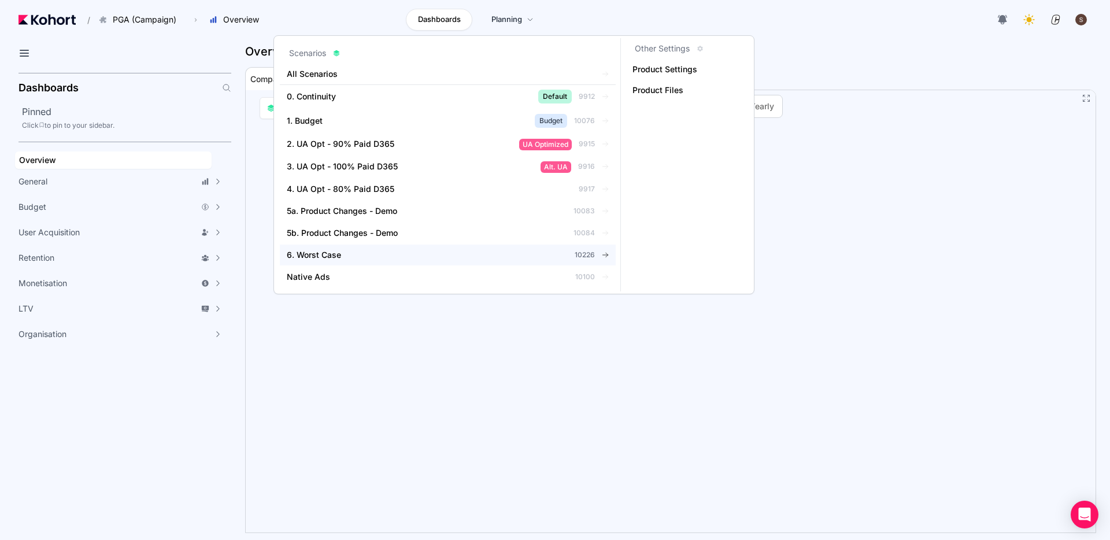
click at [324, 256] on span "6. Worst Case" at bounding box center [314, 255] width 54 height 12
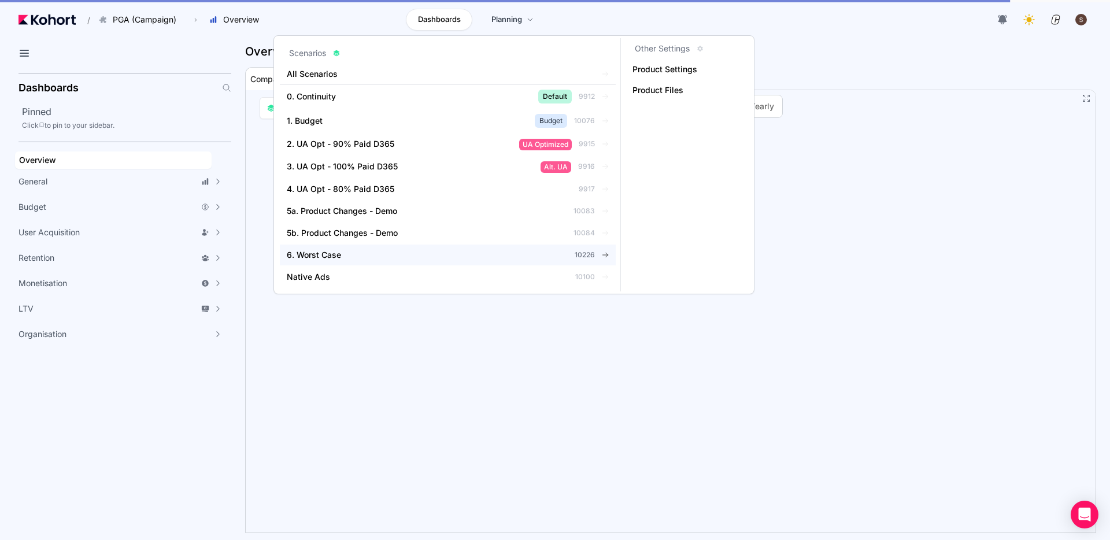
click at [327, 257] on span "6. Worst Case" at bounding box center [314, 255] width 54 height 12
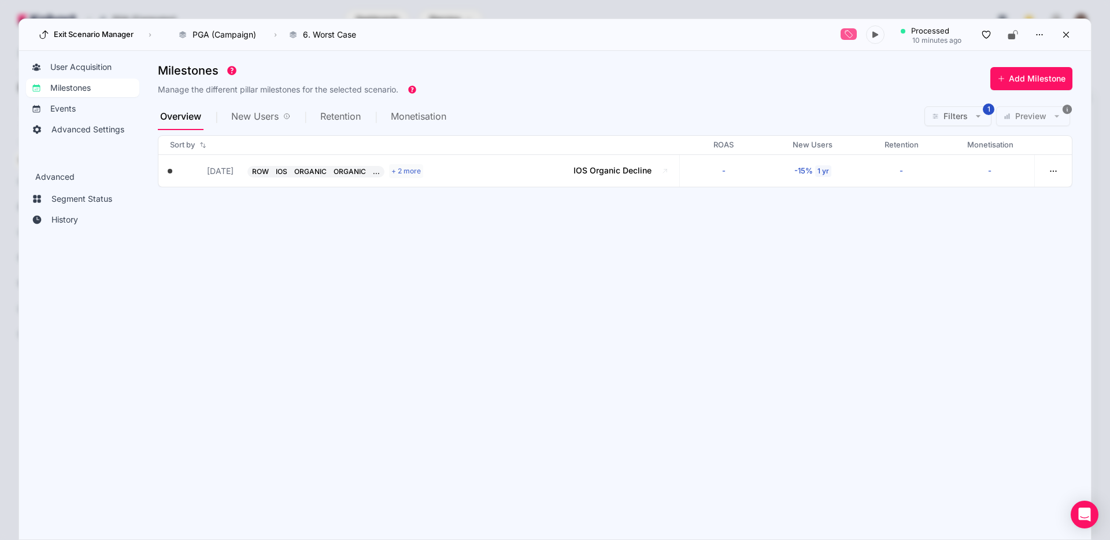
click at [265, 113] on span "New Users" at bounding box center [254, 116] width 47 height 9
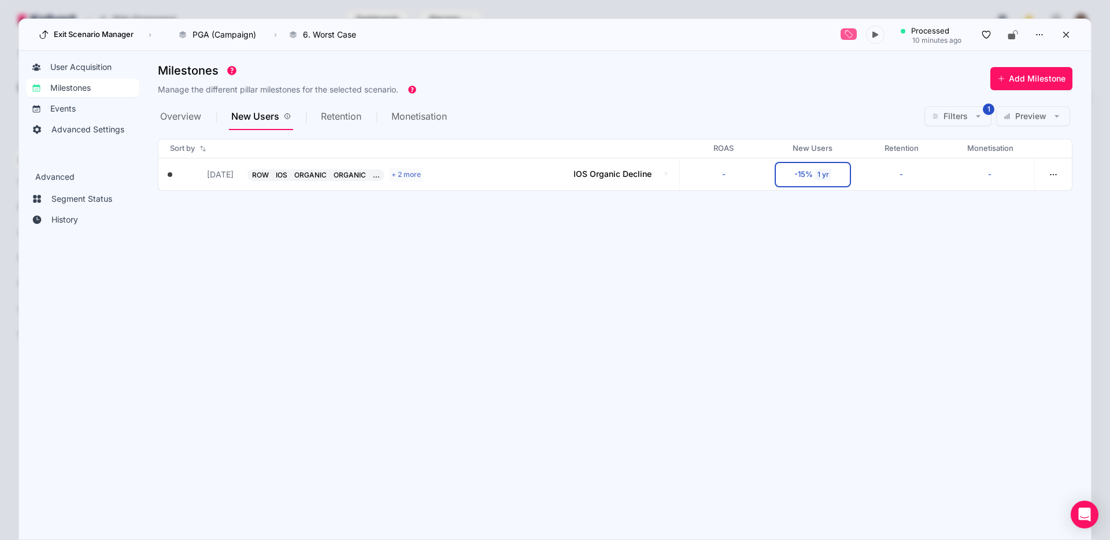
click at [801, 116] on span "Preview" at bounding box center [1030, 116] width 31 height 12
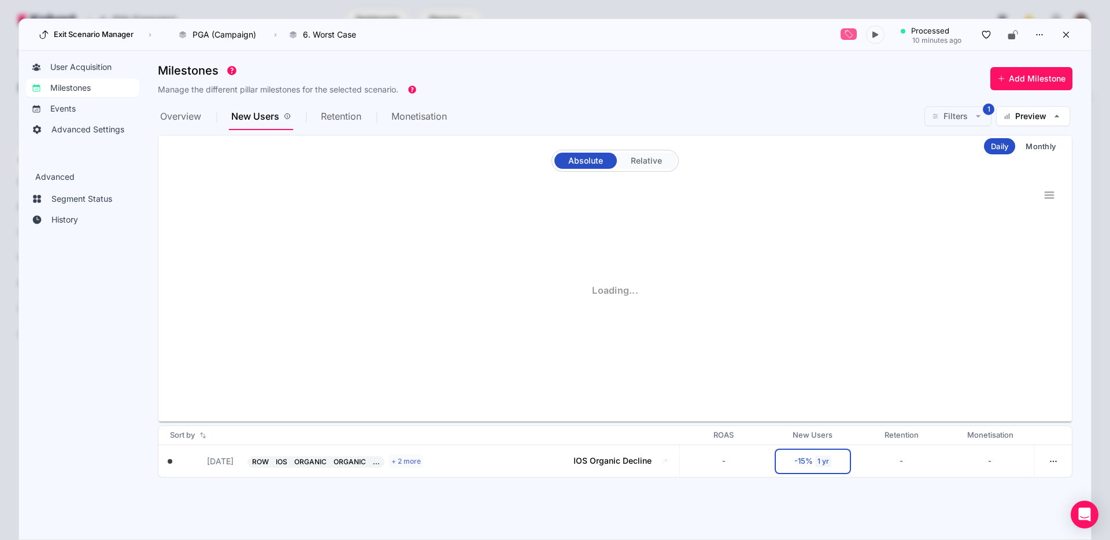
click at [639, 164] on span "Relative" at bounding box center [646, 161] width 31 height 8
click at [588, 164] on span "Absolute" at bounding box center [585, 161] width 35 height 8
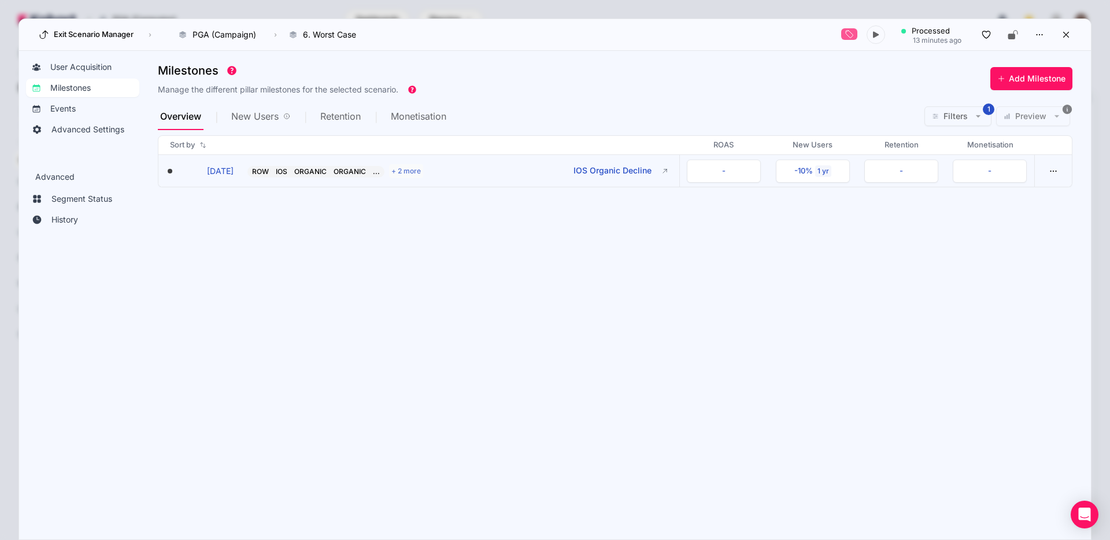
click at [492, 173] on button "ROW IOS ORGANIC ORGANIC ... + 2 more IOS Organic Decline" at bounding box center [449, 171] width 404 height 14
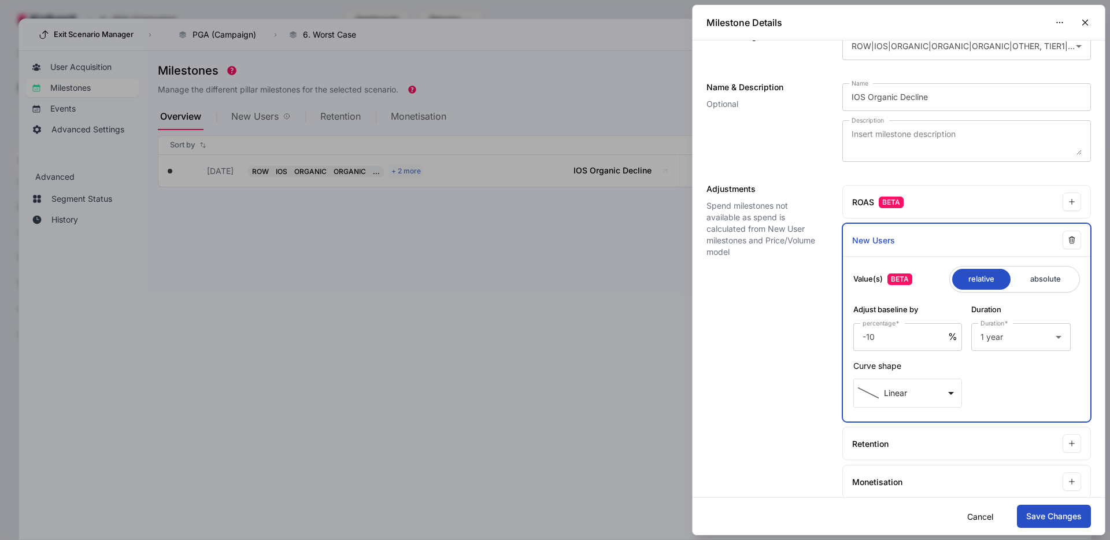
scroll to position [179, 0]
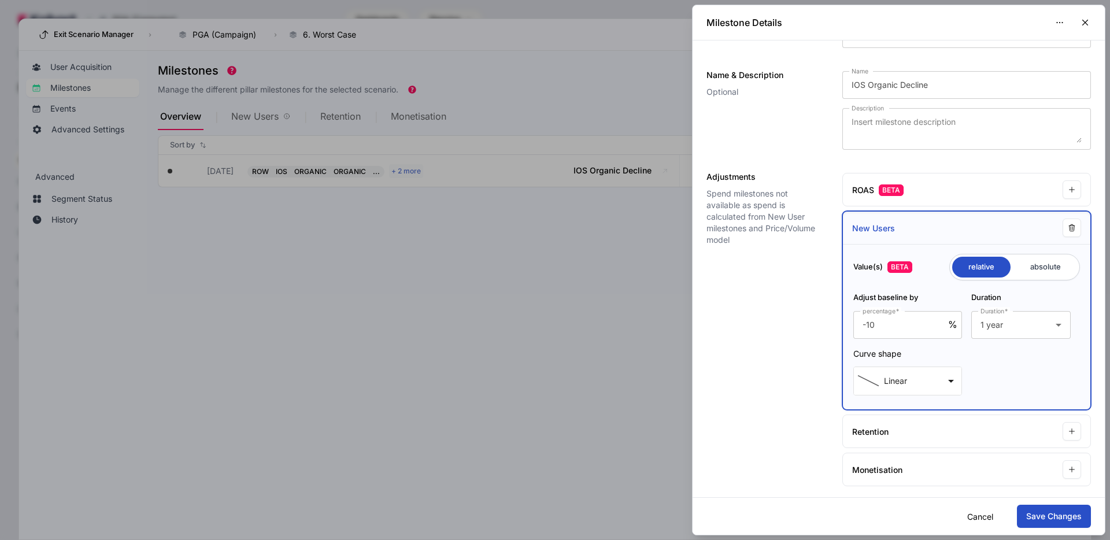
click at [1041, 269] on input "radio" at bounding box center [1045, 267] width 63 height 21
radio input "true"
click at [984, 267] on input "radio" at bounding box center [981, 267] width 58 height 21
radio input "true"
radio input "false"
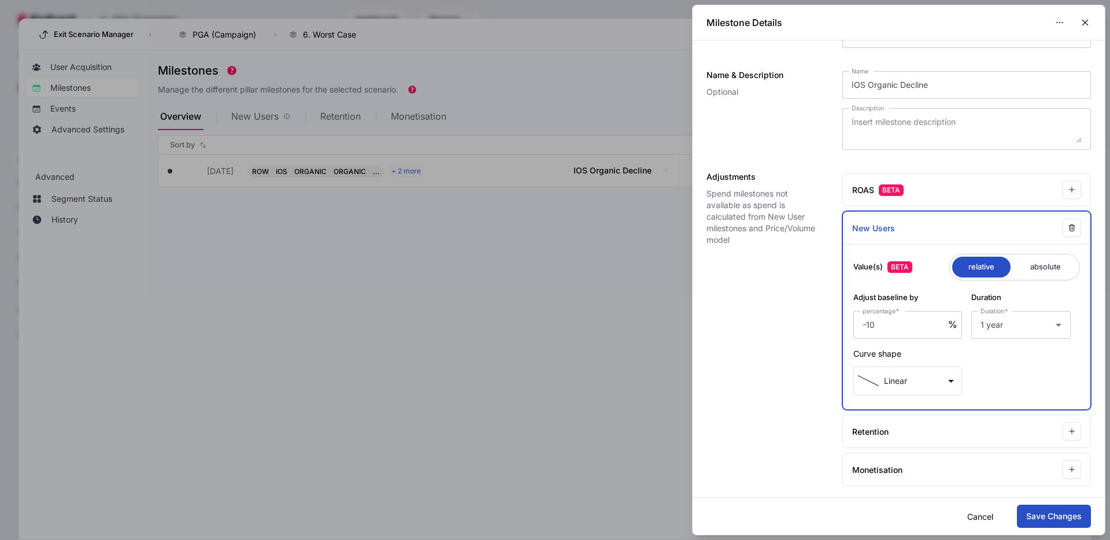
click at [483, 282] on div at bounding box center [555, 270] width 1110 height 540
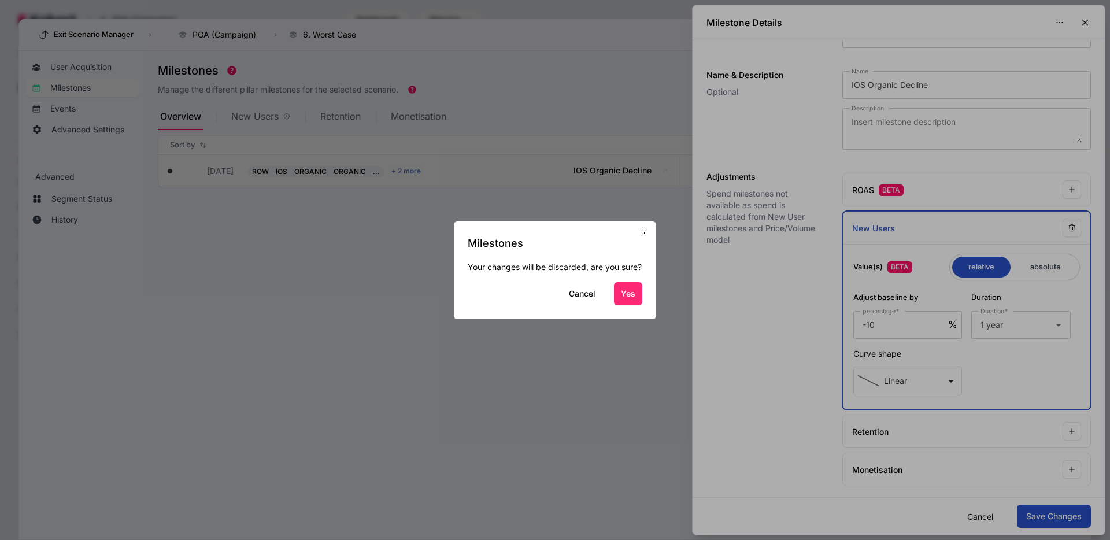
click at [624, 303] on button "Yes" at bounding box center [628, 293] width 28 height 23
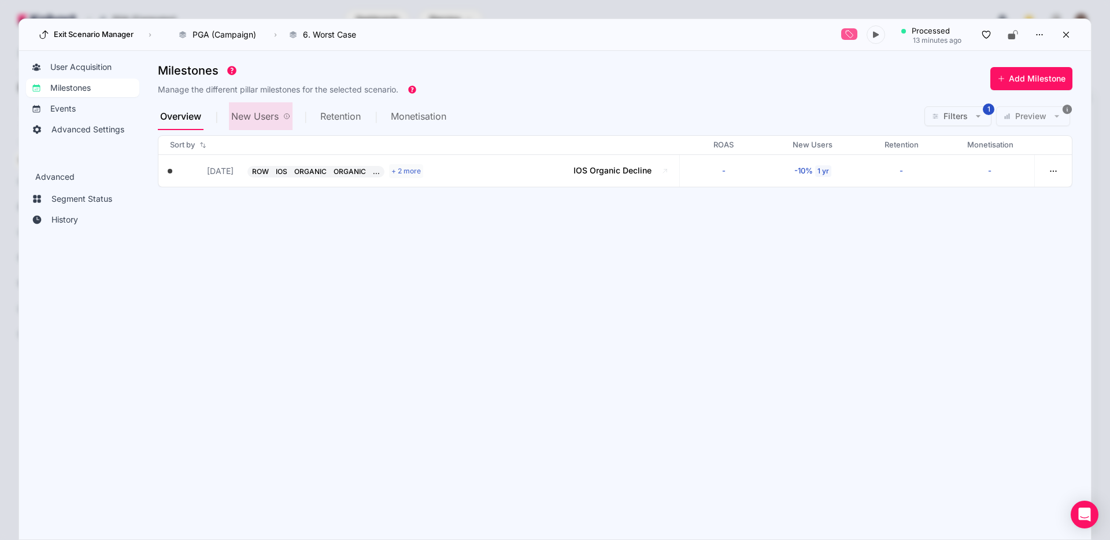
click at [264, 117] on span "New Users" at bounding box center [254, 116] width 47 height 9
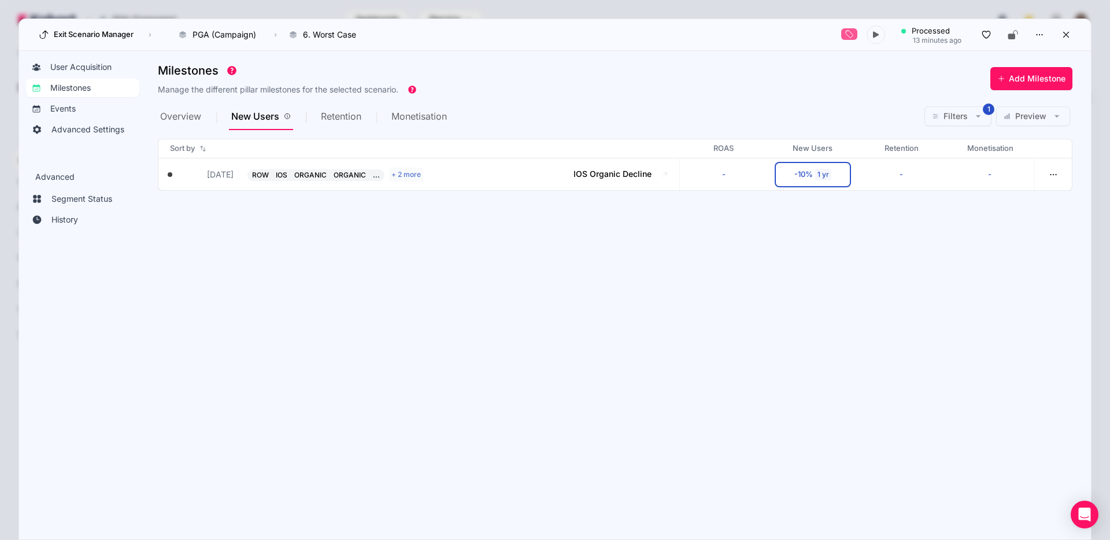
click at [1031, 116] on span "Preview" at bounding box center [1030, 116] width 31 height 12
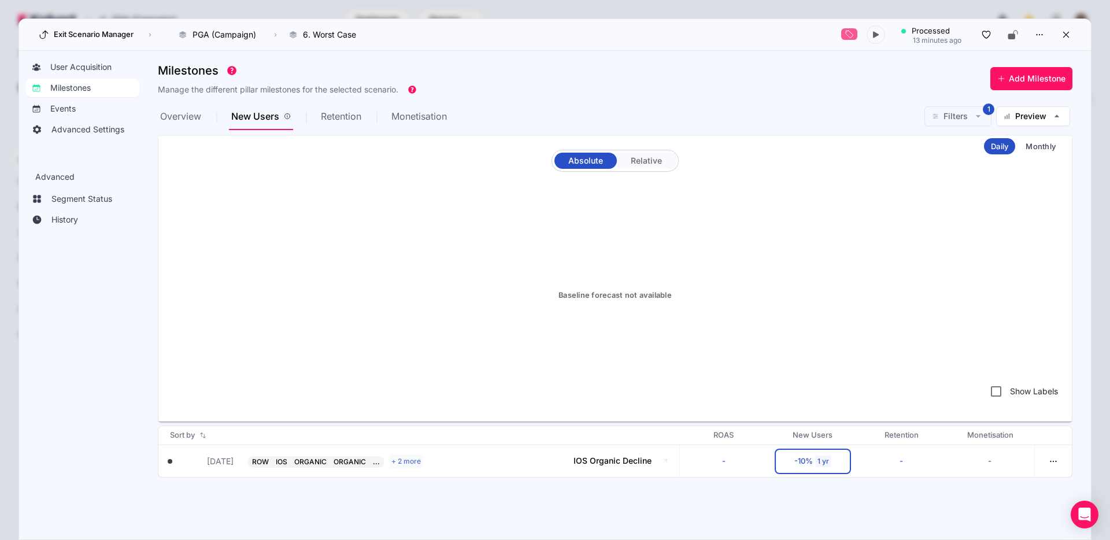
click at [631, 162] on span "Relative" at bounding box center [646, 161] width 31 height 8
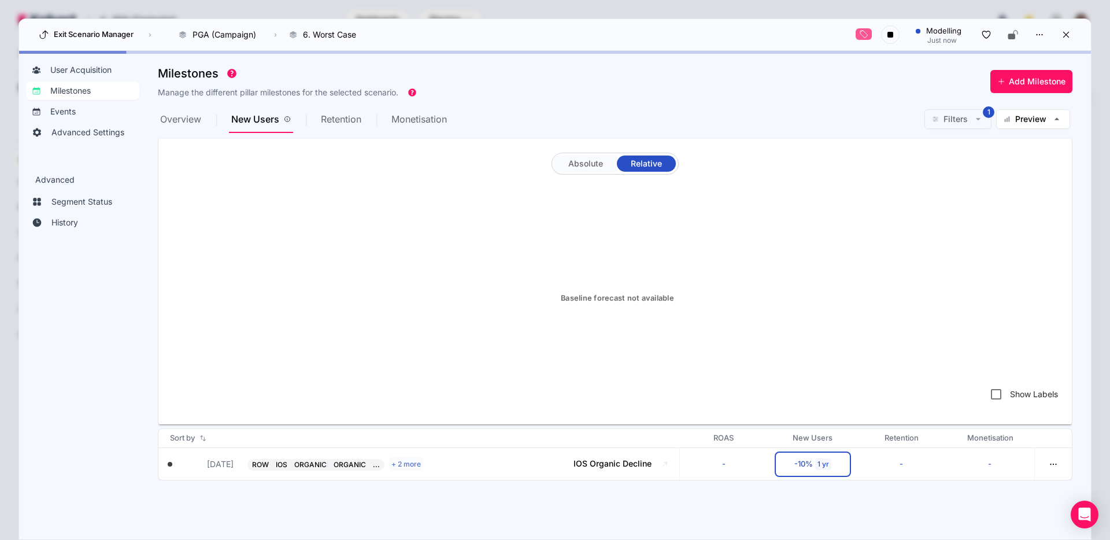
click at [587, 169] on span "Absolute" at bounding box center [585, 163] width 35 height 16
click at [335, 120] on span "Retention" at bounding box center [341, 118] width 40 height 9
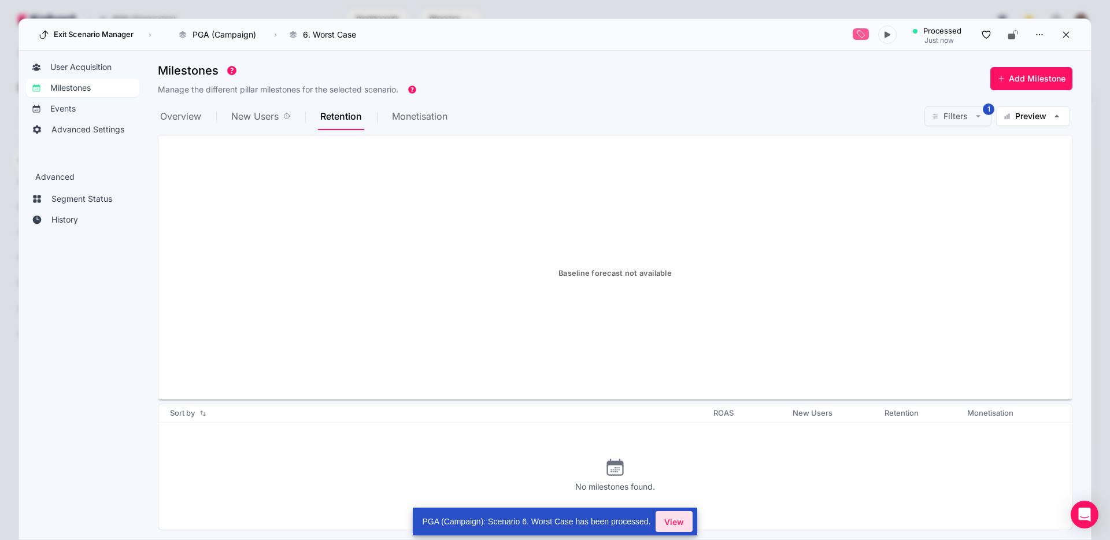
click at [683, 520] on span "View" at bounding box center [674, 522] width 20 height 12
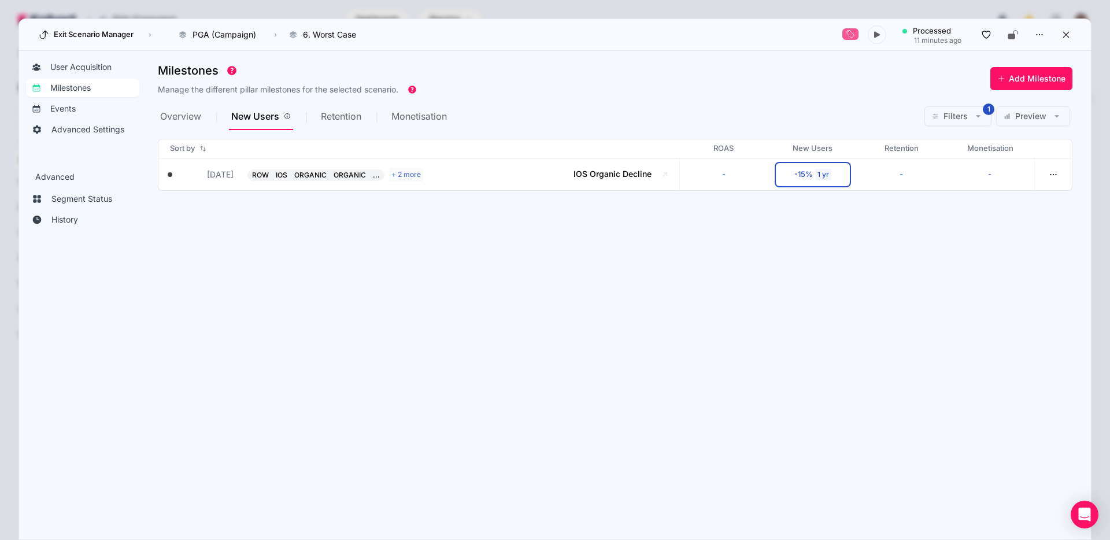
click at [1030, 113] on span "Preview" at bounding box center [1030, 116] width 31 height 12
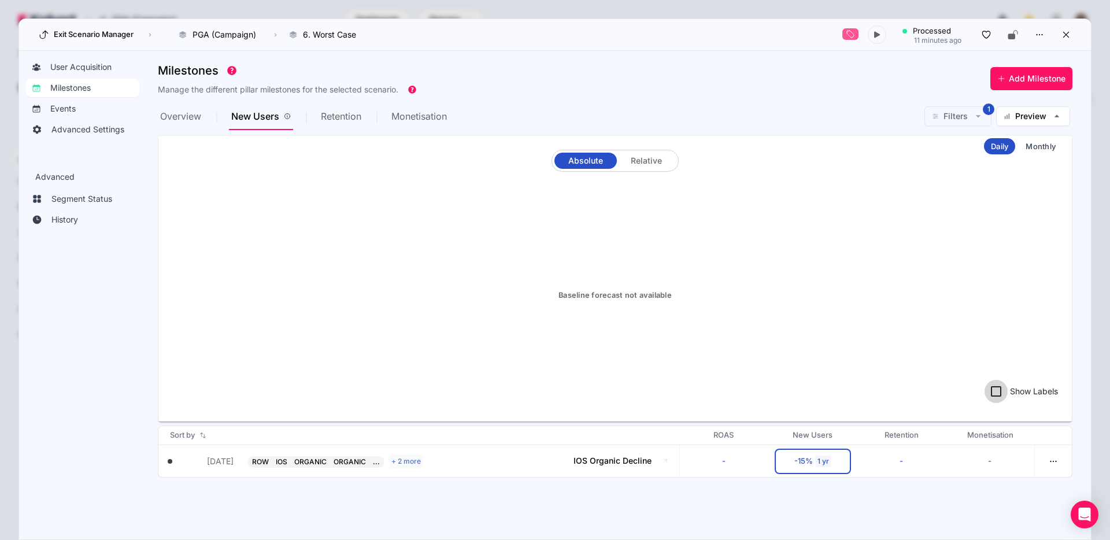
click at [1000, 393] on input "Show Labels" at bounding box center [995, 391] width 23 height 23
checkbox input "false"
click at [1039, 144] on div at bounding box center [1040, 146] width 44 height 16
click at [640, 167] on span "Relative" at bounding box center [646, 161] width 31 height 16
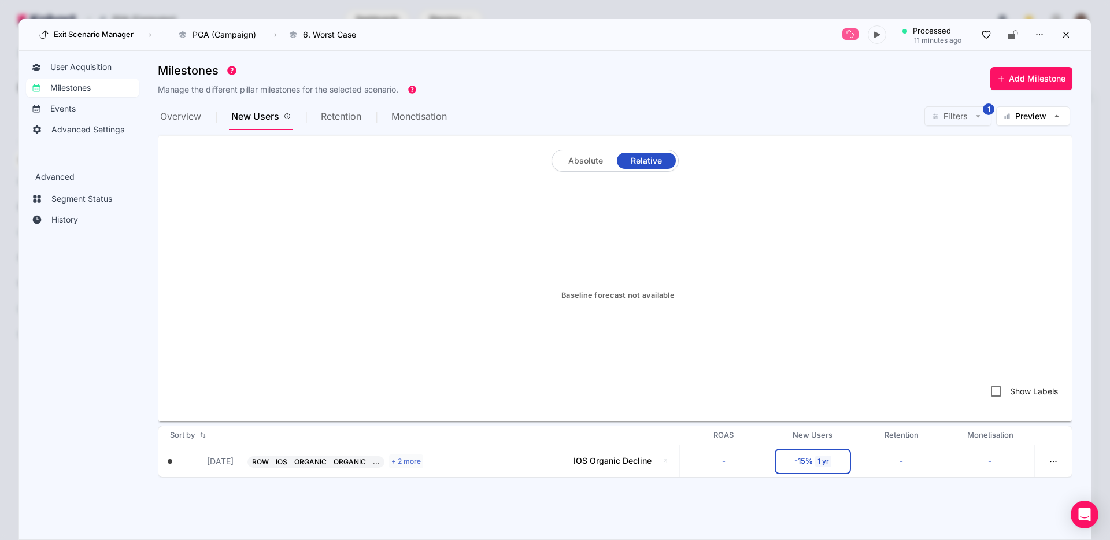
click at [349, 120] on span "Retention" at bounding box center [341, 116] width 40 height 9
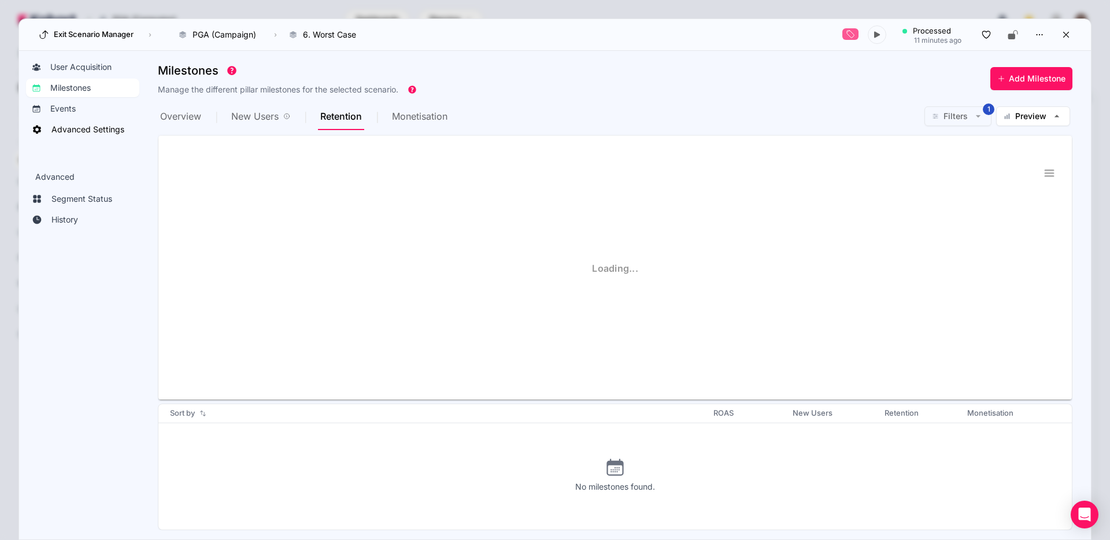
click at [61, 129] on span "Advanced Settings" at bounding box center [87, 130] width 73 height 12
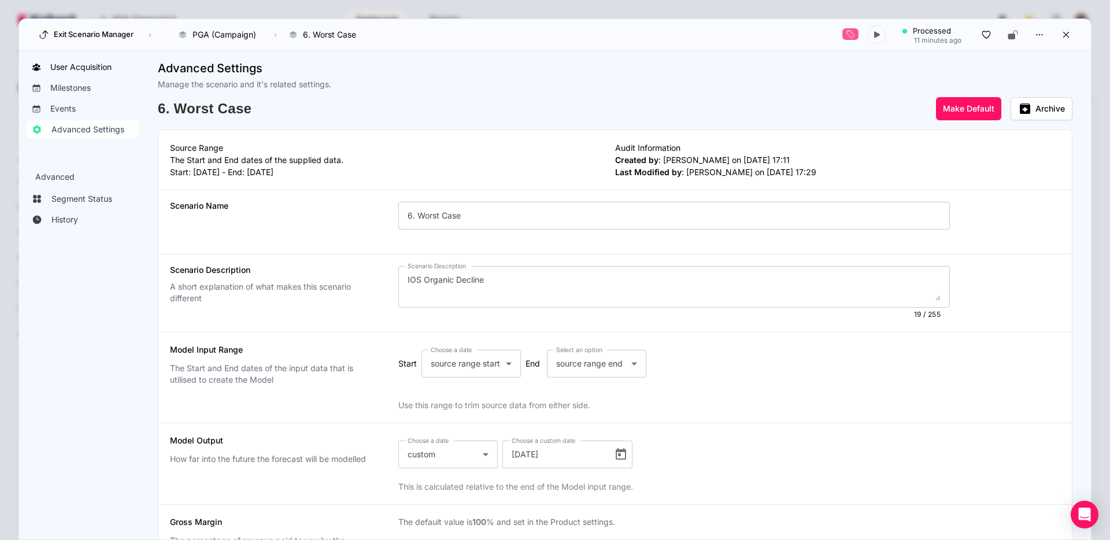
click at [83, 65] on span "User Acquisition" at bounding box center [80, 67] width 61 height 12
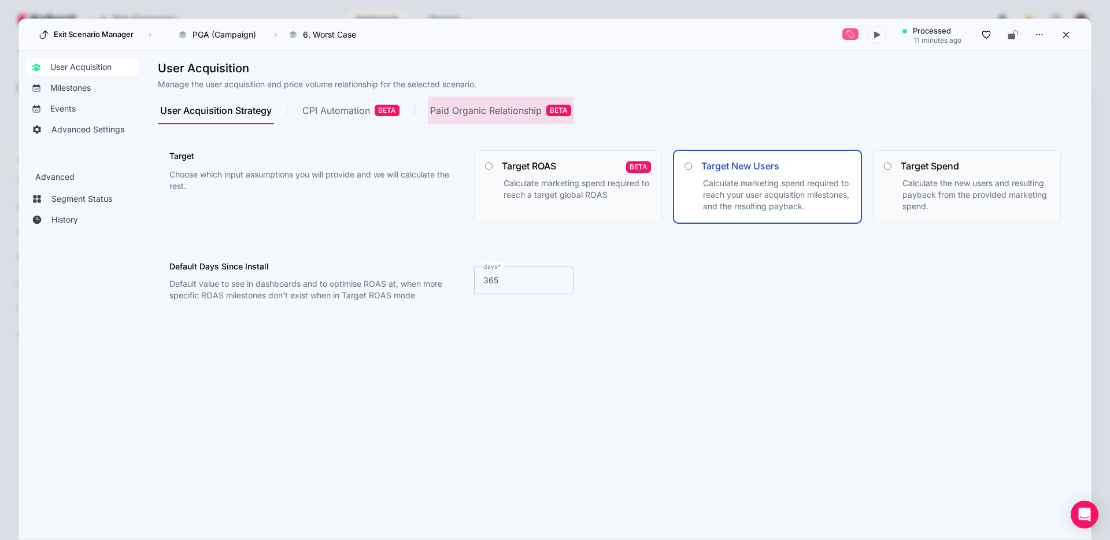
click at [475, 114] on div "Paid Organic Relationship BETA" at bounding box center [500, 111] width 141 height 12
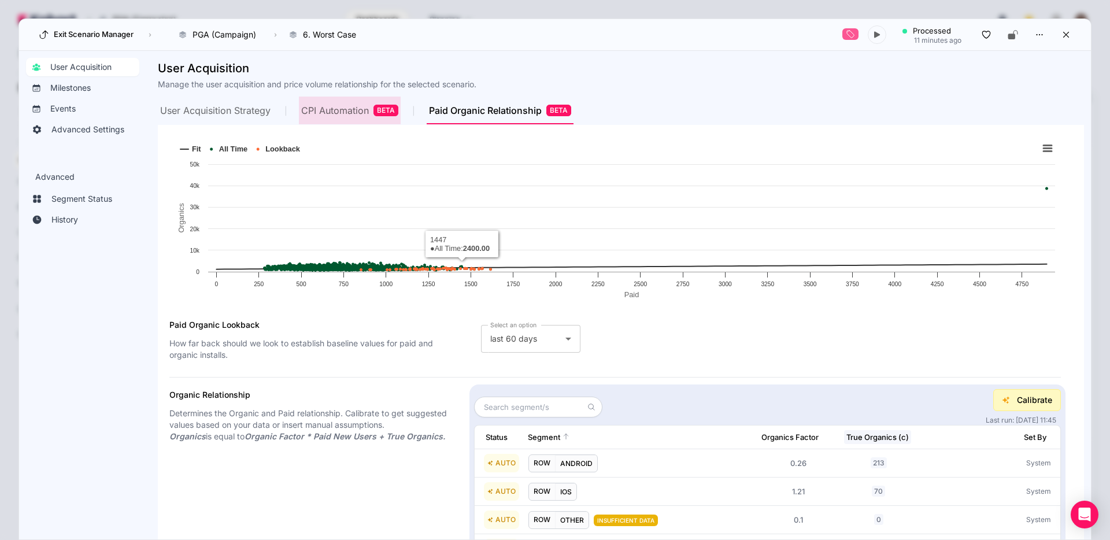
click at [342, 109] on div "CPI Automation BETA" at bounding box center [349, 111] width 97 height 12
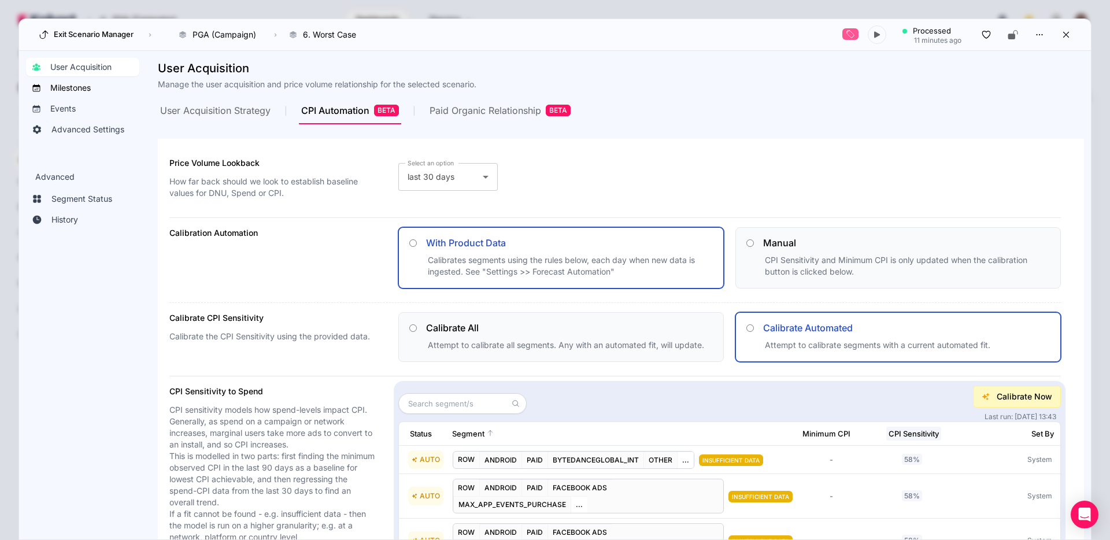
click at [62, 86] on span "Milestones" at bounding box center [70, 88] width 40 height 12
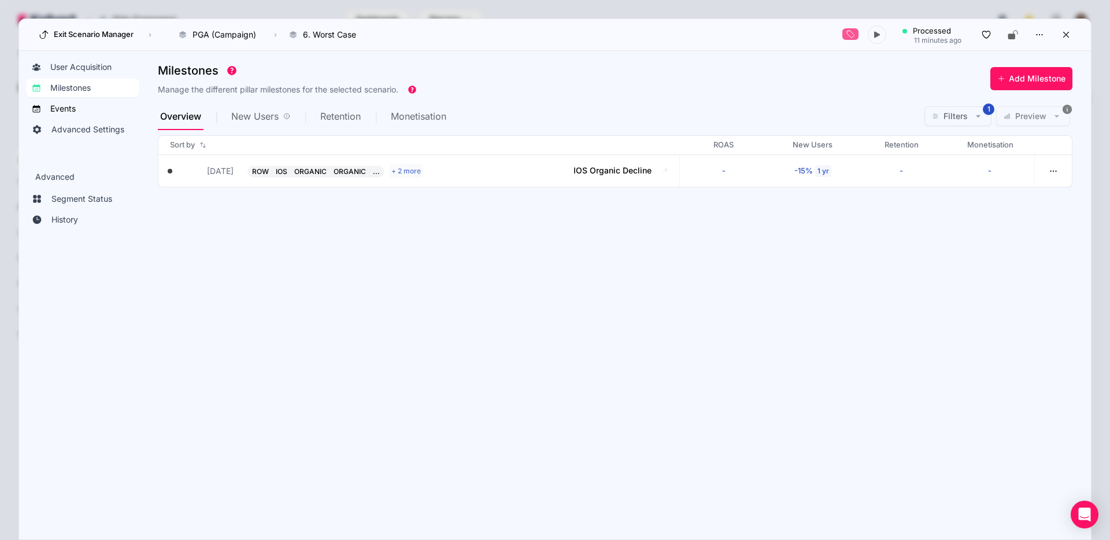
click at [70, 113] on span "Events" at bounding box center [62, 109] width 25 height 12
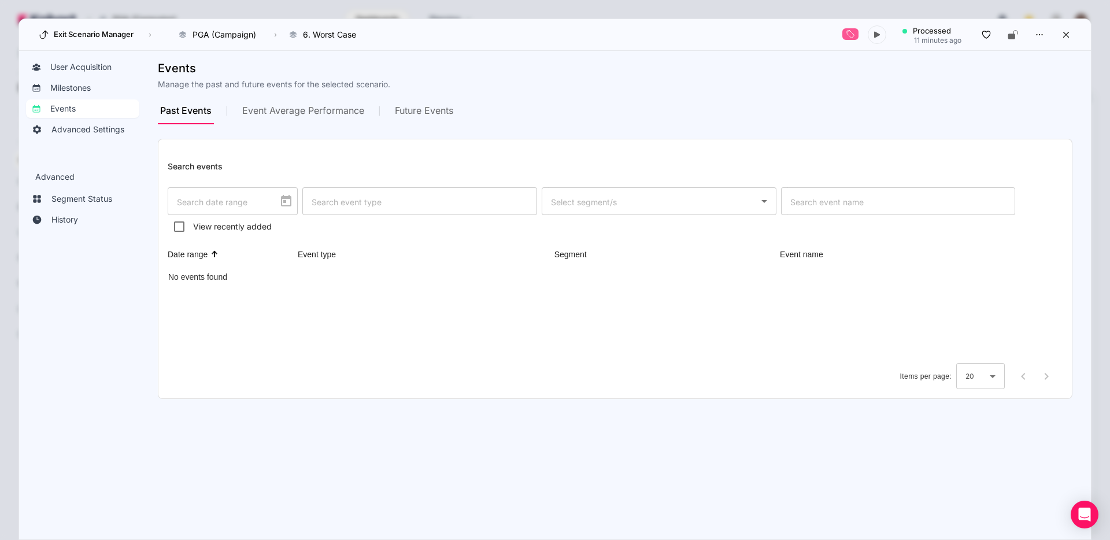
click at [343, 111] on span "Event Average Performance" at bounding box center [303, 110] width 122 height 9
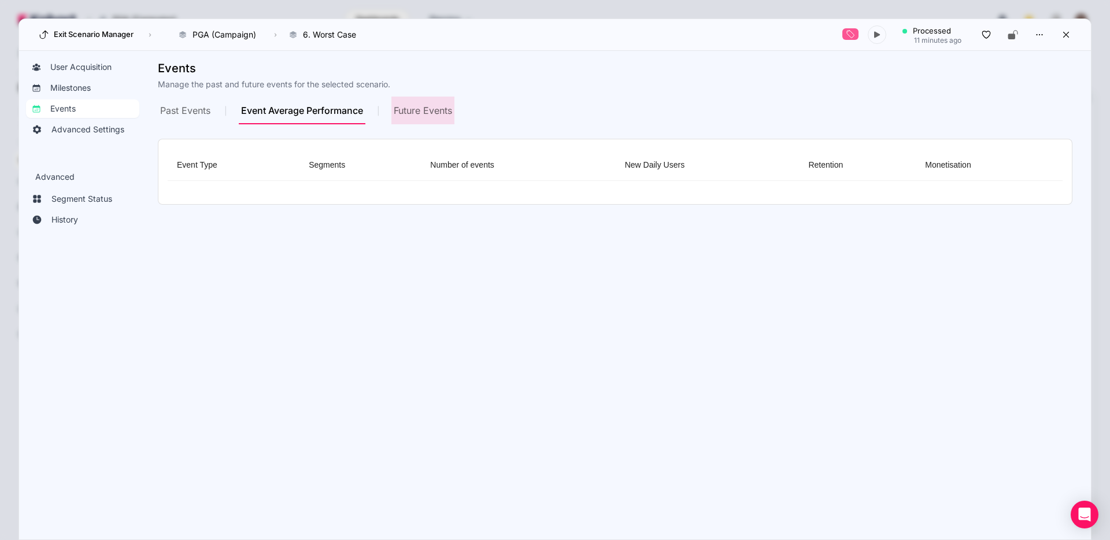
click at [437, 107] on span "Future Events" at bounding box center [423, 110] width 58 height 9
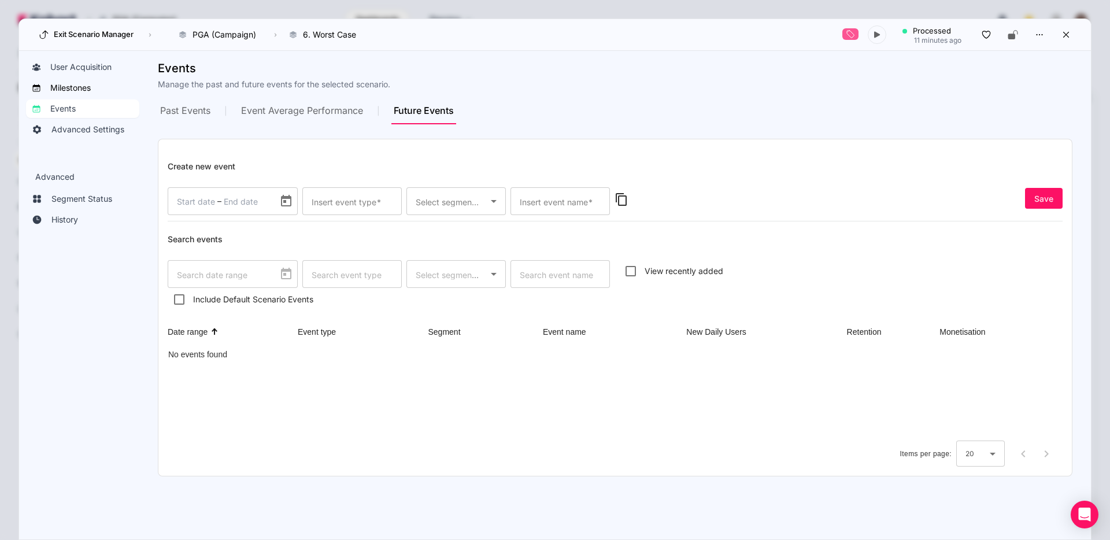
click at [67, 87] on span "Milestones" at bounding box center [70, 88] width 40 height 12
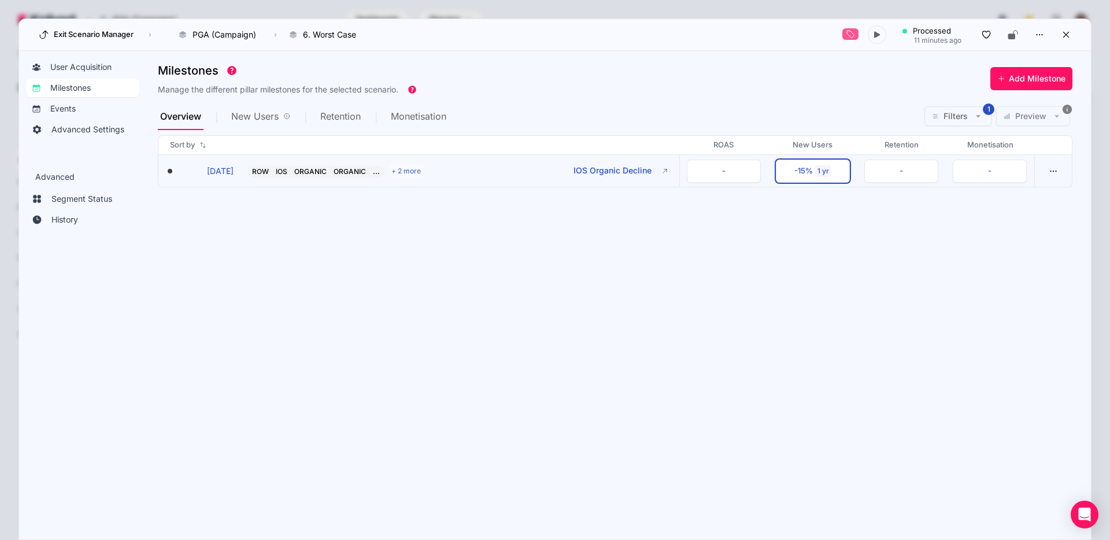
click at [814, 174] on button "-15% 1 yr" at bounding box center [813, 171] width 74 height 23
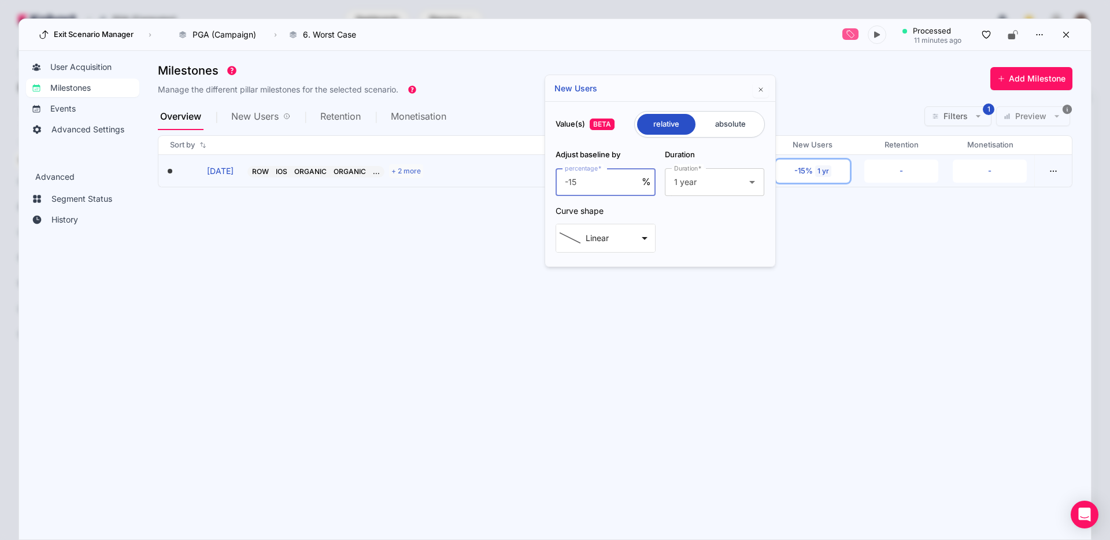
drag, startPoint x: 600, startPoint y: 183, endPoint x: 569, endPoint y: 183, distance: 31.2
click at [569, 183] on input "-15" at bounding box center [603, 182] width 77 height 14
type input "-50"
click at [446, 285] on section "Milestones Manage the different pillar milestones for the selected scenario. Ad…" at bounding box center [624, 289] width 933 height 463
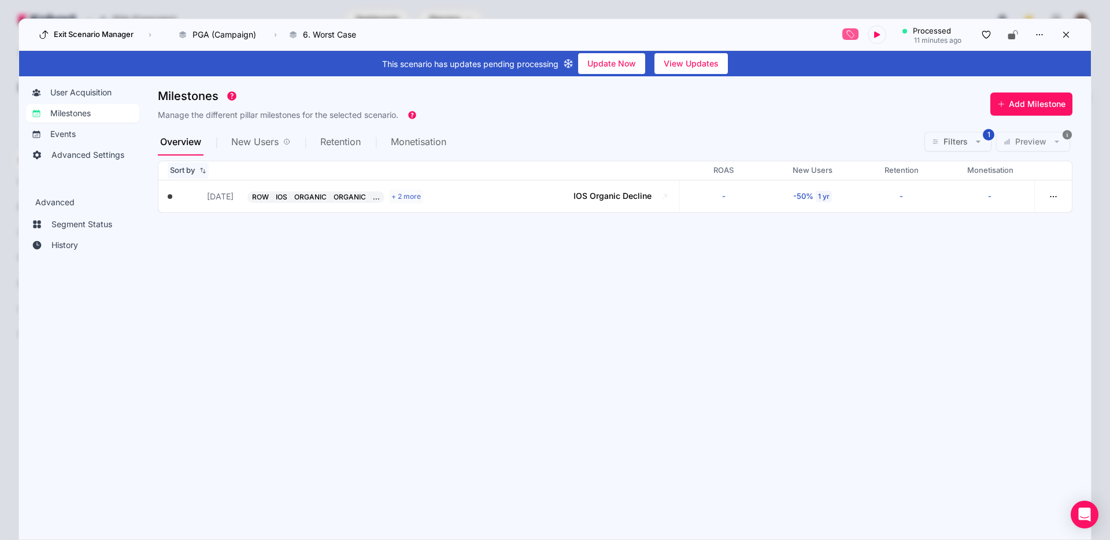
click at [207, 171] on button "Sort by" at bounding box center [188, 170] width 41 height 16
click at [394, 281] on div at bounding box center [555, 270] width 1110 height 540
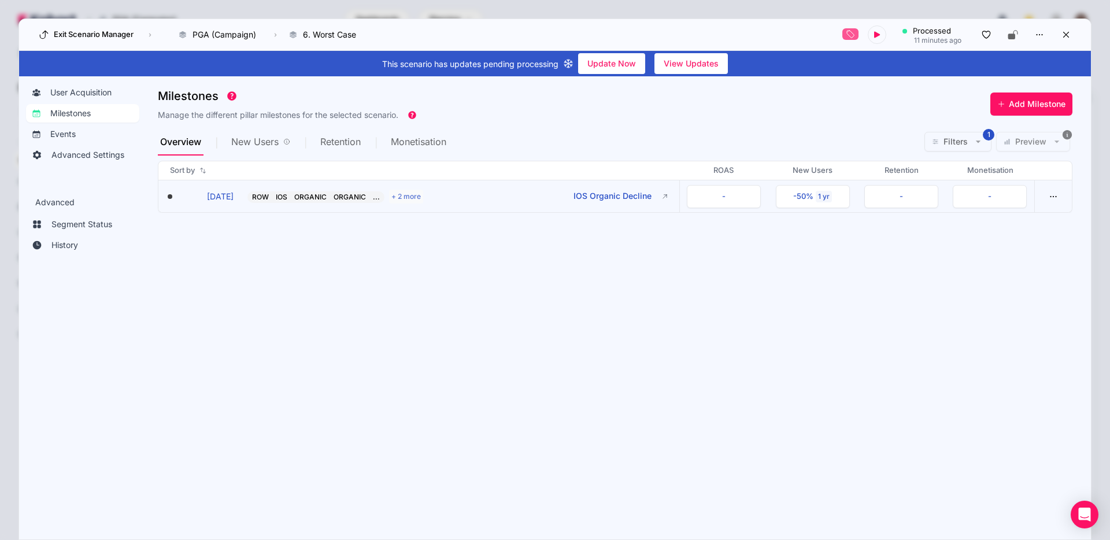
click at [432, 201] on button "ROW IOS ORGANIC ORGANIC ... + 2 more IOS Organic Decline" at bounding box center [449, 197] width 404 height 14
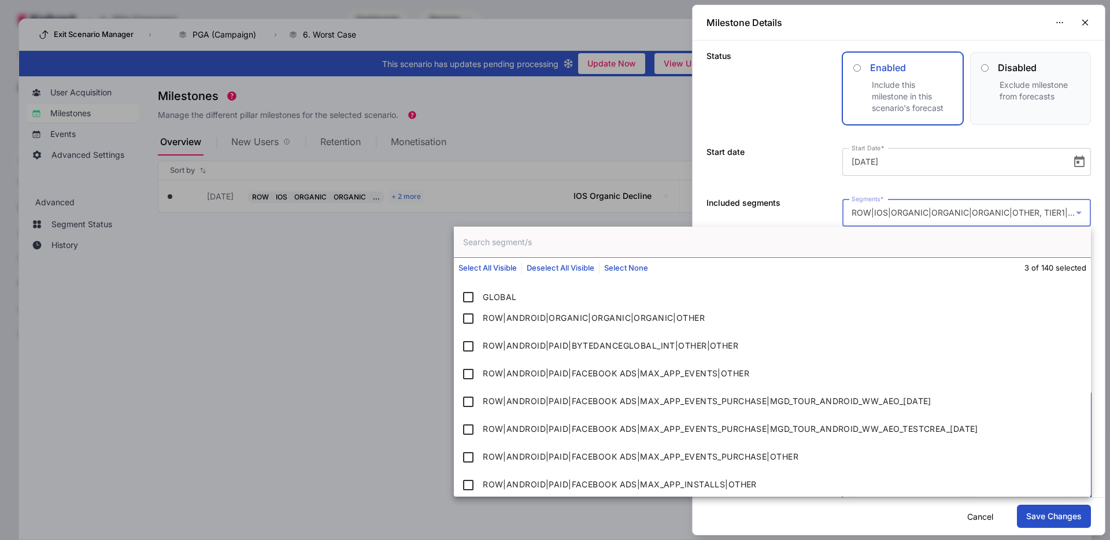
click at [929, 215] on div "Milestone Details Status Enabled Include this milestone in this scenario's fore…" at bounding box center [555, 270] width 1110 height 540
click at [606, 247] on input "text" at bounding box center [772, 242] width 637 height 31
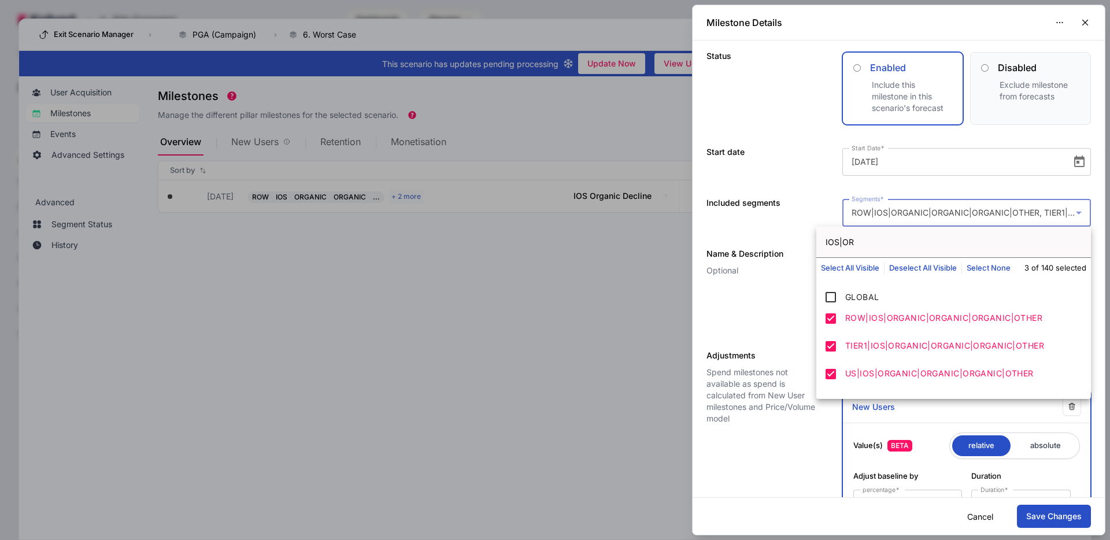
type input "IOS|OR"
click at [740, 318] on div at bounding box center [555, 270] width 1110 height 540
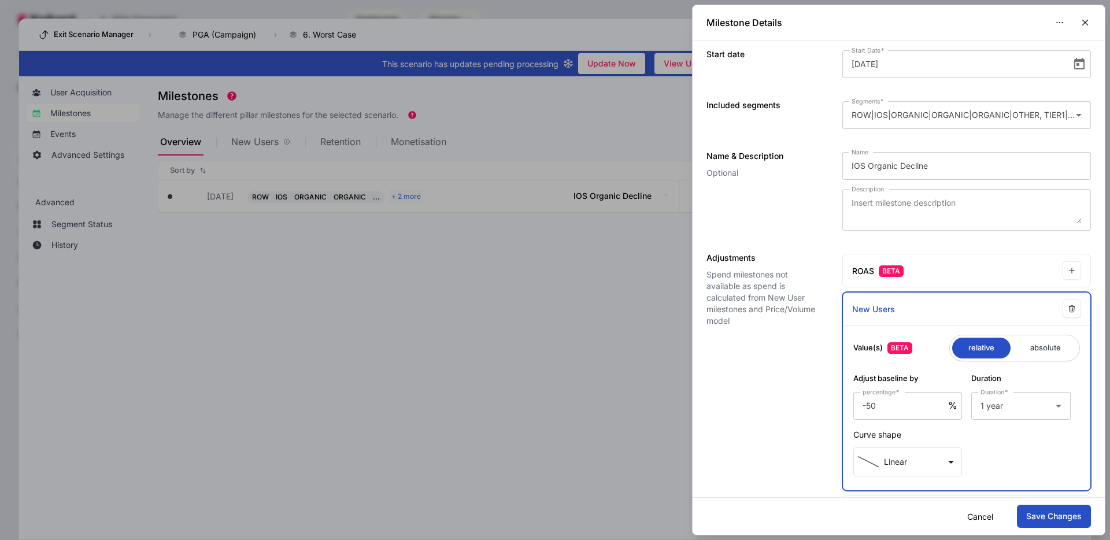
scroll to position [179, 0]
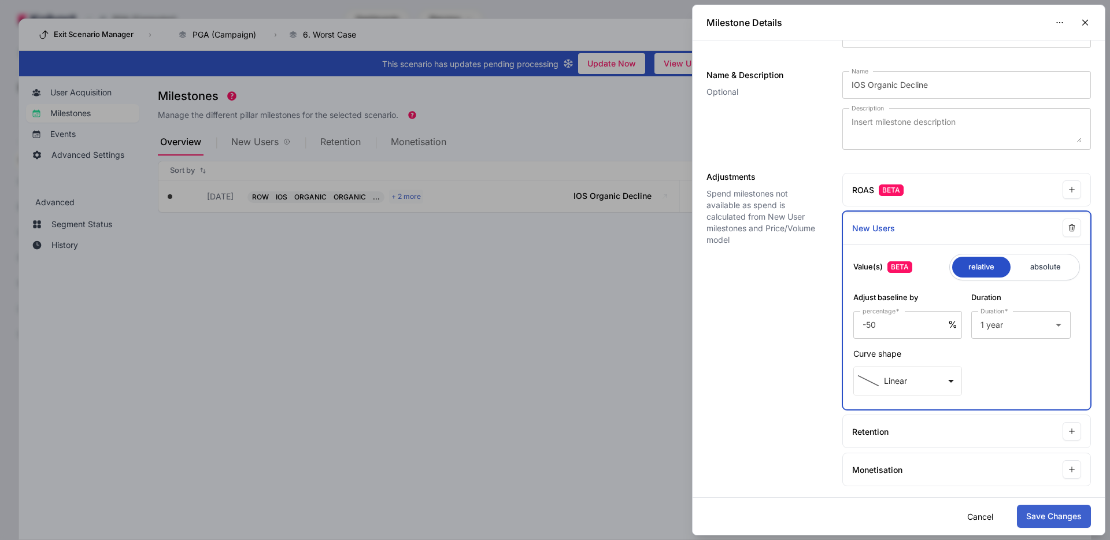
click at [1039, 512] on button "Save Changes" at bounding box center [1054, 516] width 74 height 23
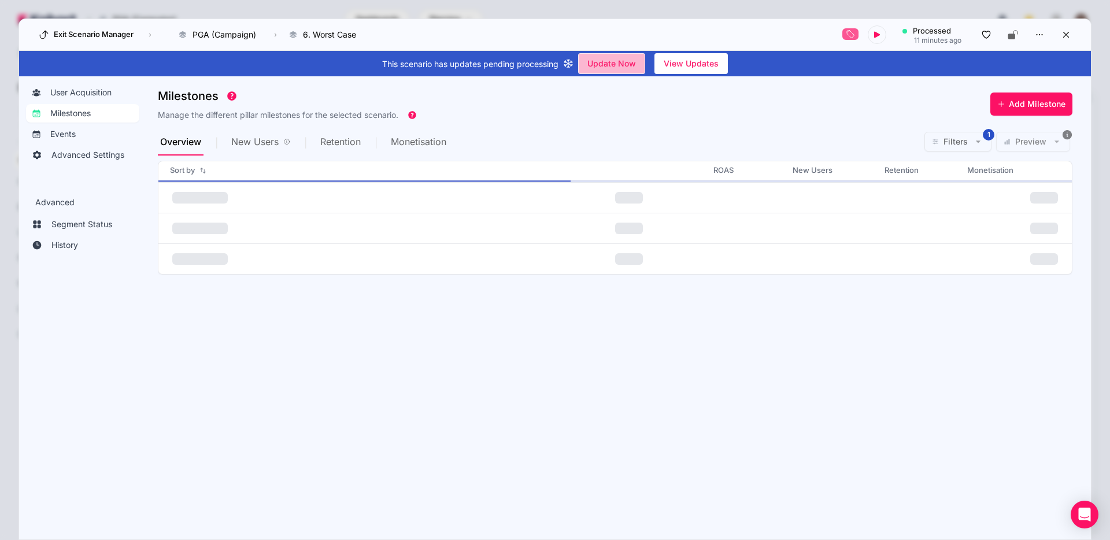
click at [624, 61] on span "Update Now" at bounding box center [611, 63] width 49 height 17
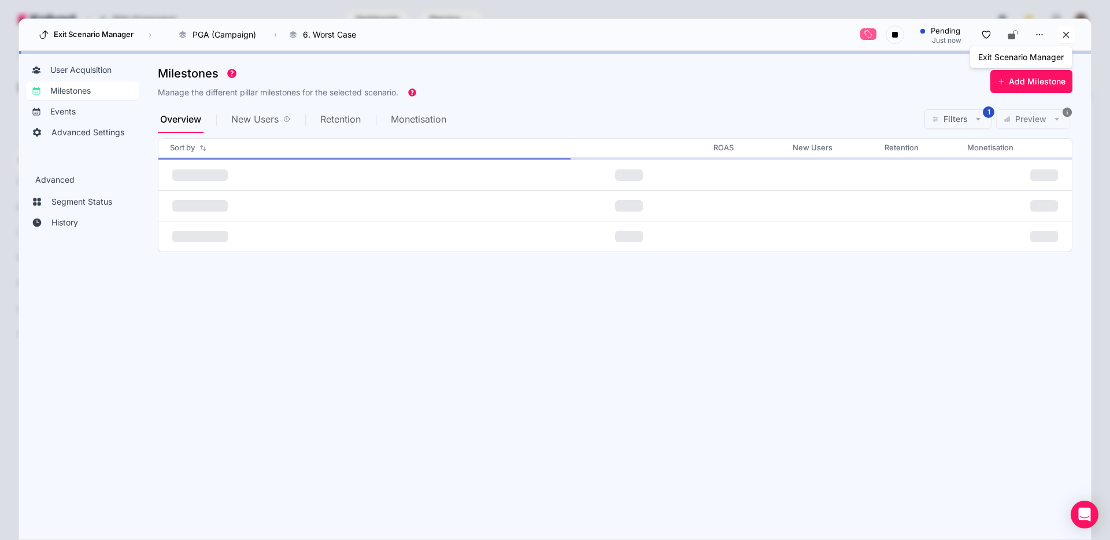
click at [1068, 37] on icon at bounding box center [1066, 35] width 6 height 6
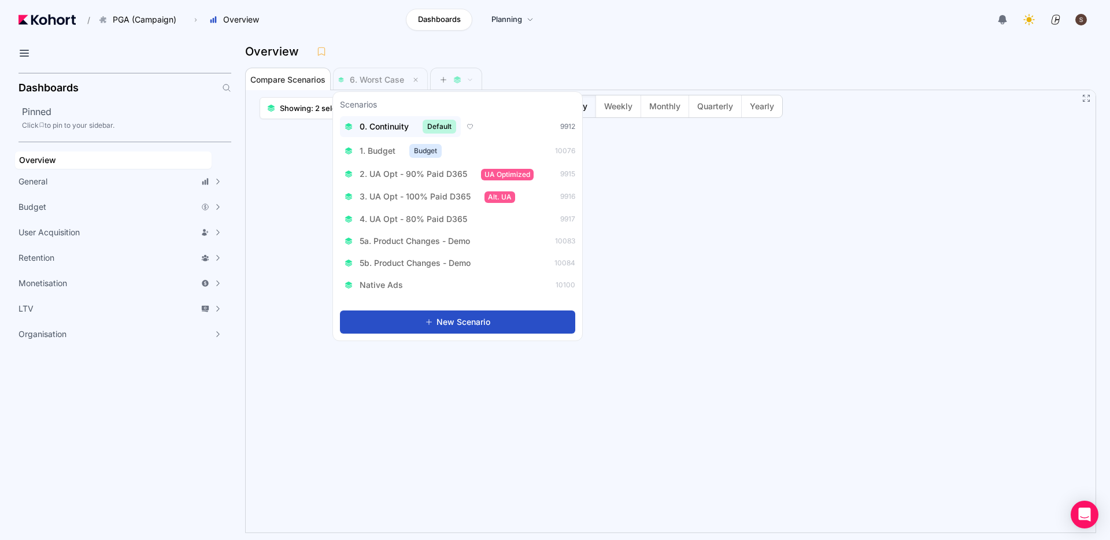
click at [380, 129] on span "0. Continuity" at bounding box center [384, 127] width 49 height 12
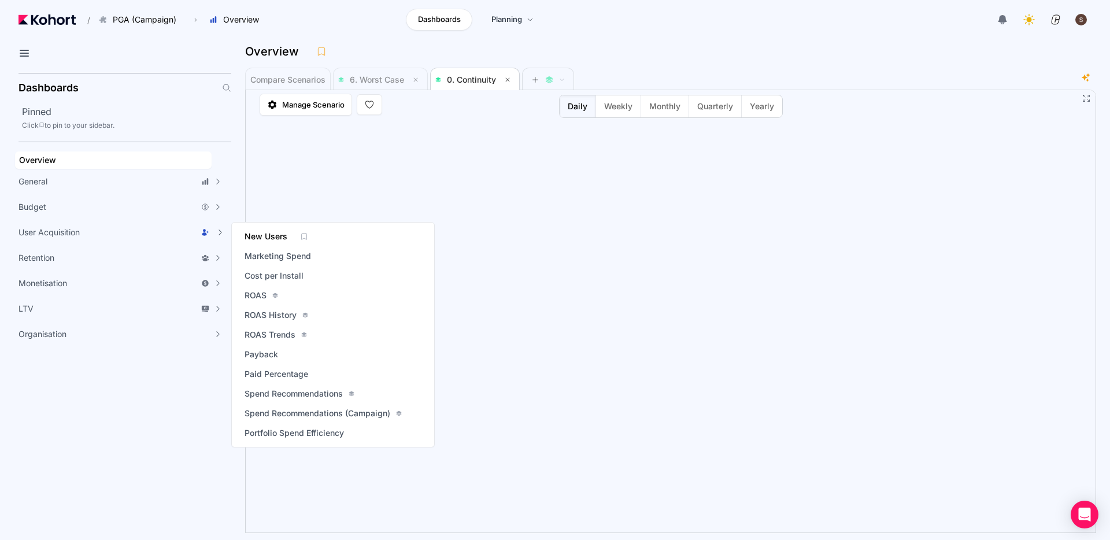
click at [280, 239] on span "New Users" at bounding box center [266, 237] width 43 height 12
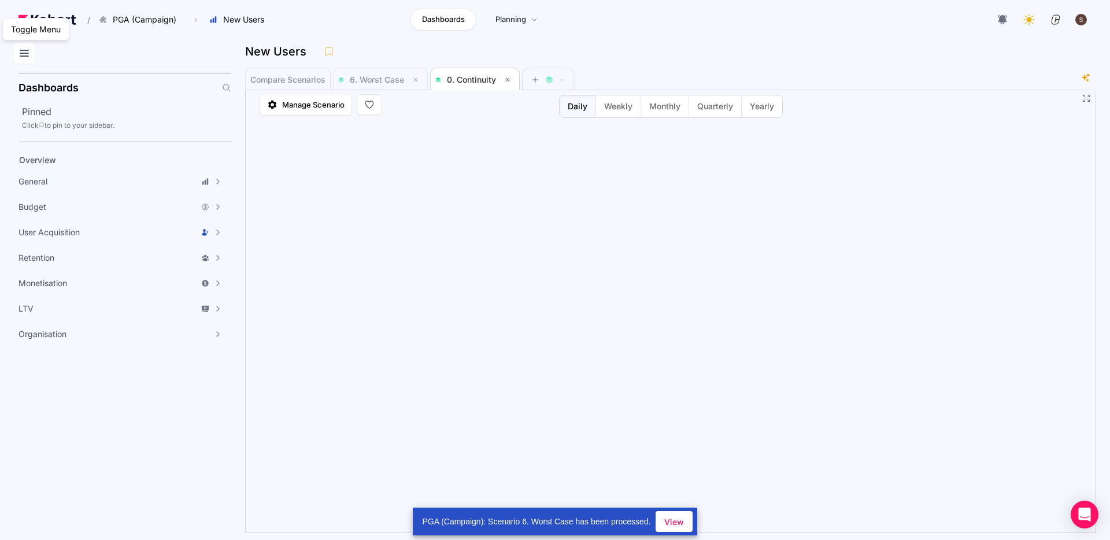
click at [27, 51] on icon at bounding box center [24, 53] width 14 height 14
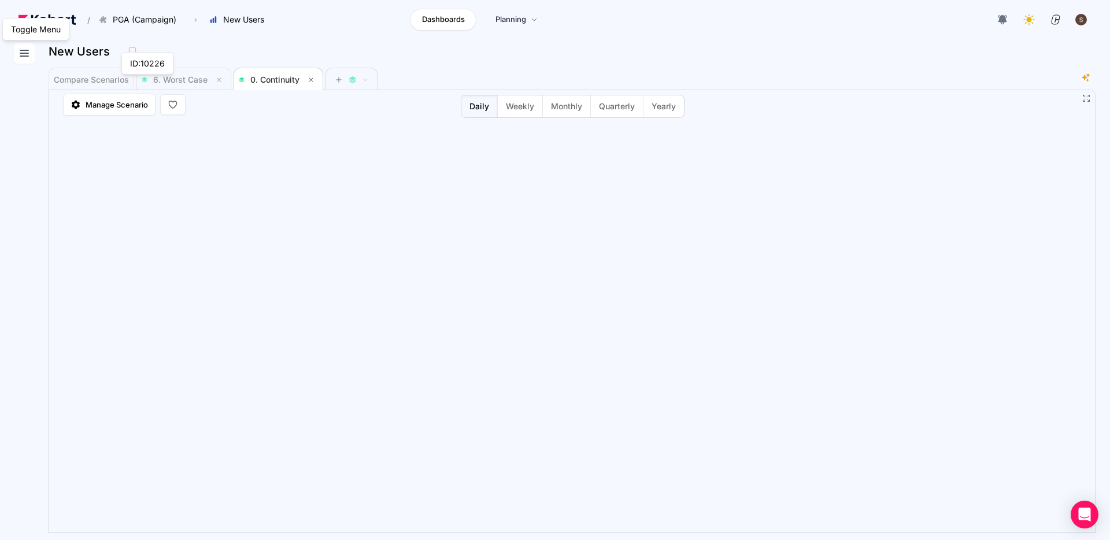
click at [15, 60] on button at bounding box center [24, 53] width 21 height 21
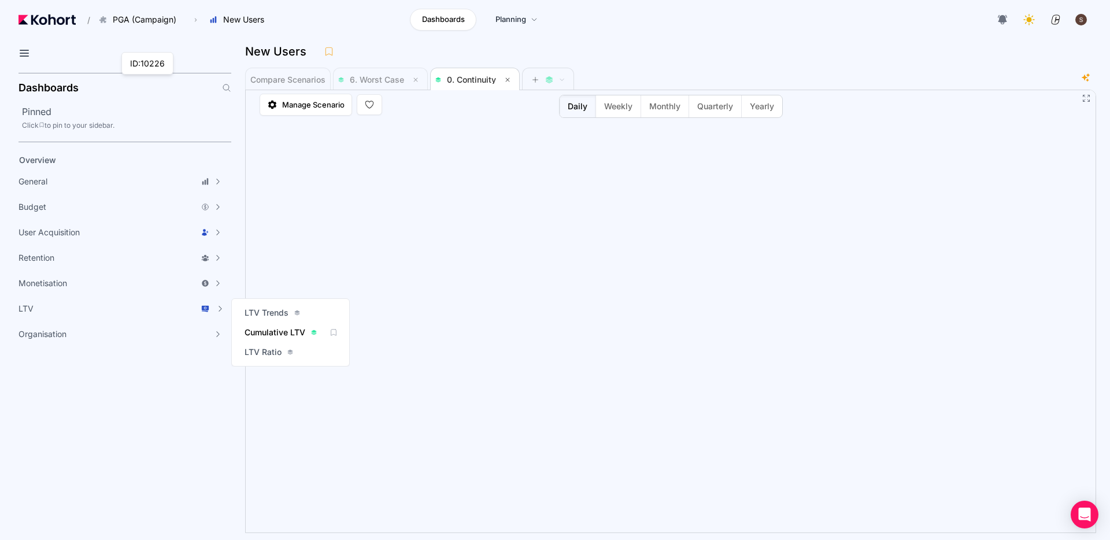
click at [269, 334] on span "Cumulative LTV" at bounding box center [275, 333] width 61 height 12
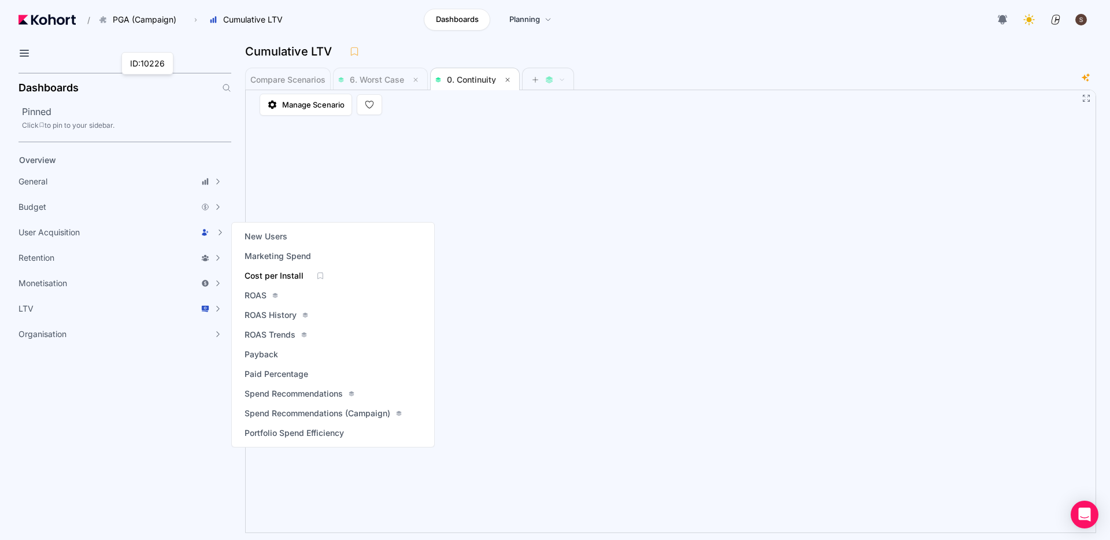
click at [266, 275] on span "Cost per Install" at bounding box center [274, 276] width 59 height 12
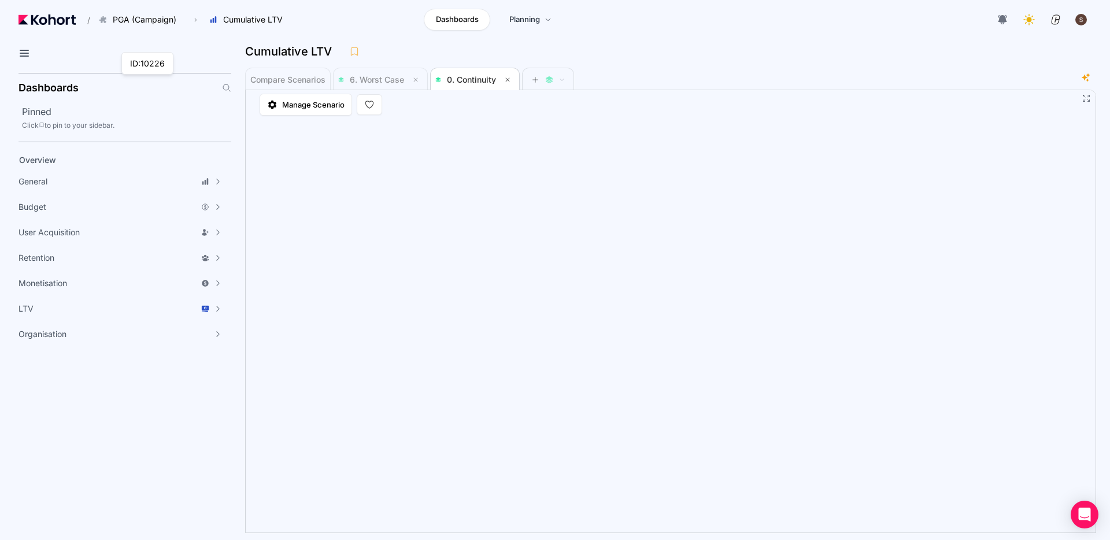
click at [763, 50] on div "Cumulative LTV" at bounding box center [666, 51] width 842 height 17
